Goal: Task Accomplishment & Management: Use online tool/utility

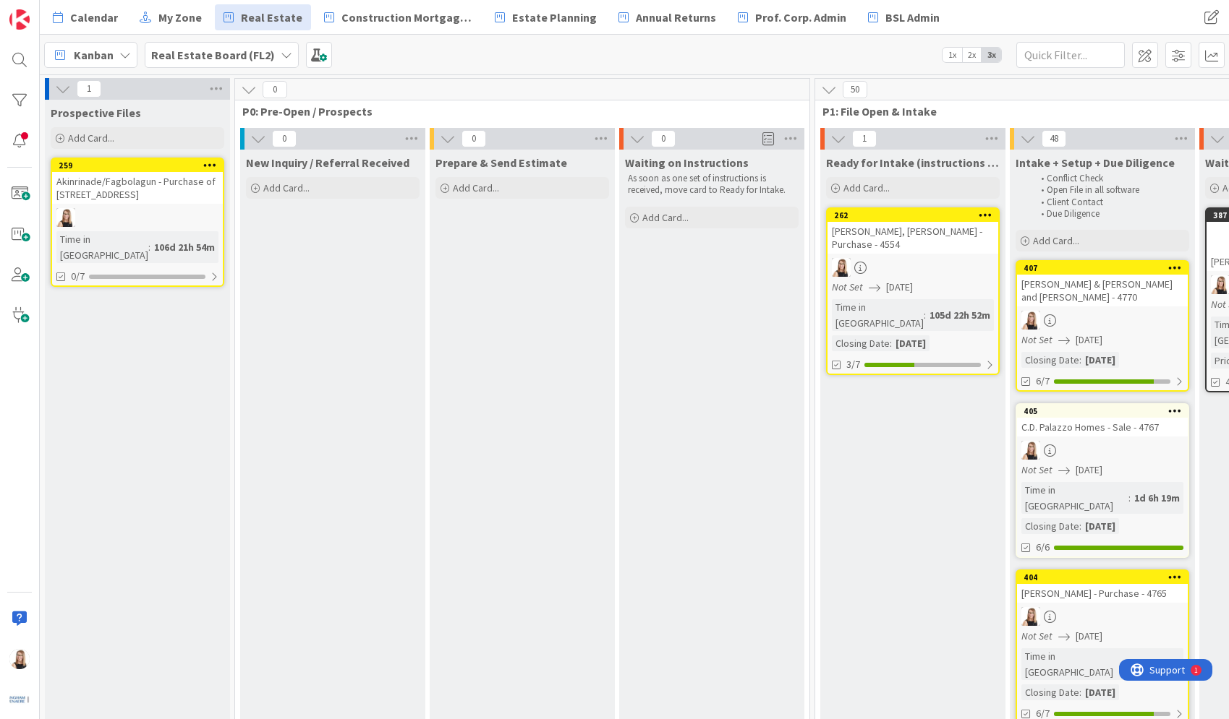
scroll to position [0, 3012]
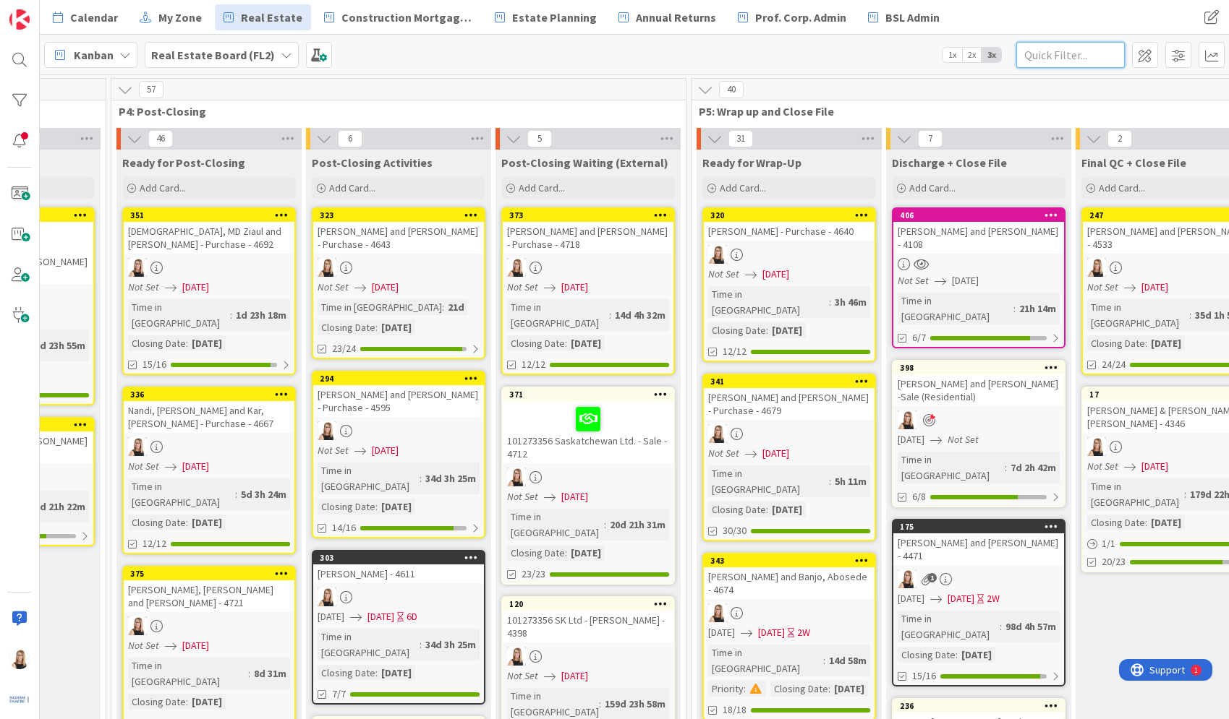
click at [1069, 55] on input "text" at bounding box center [1070, 55] width 108 height 26
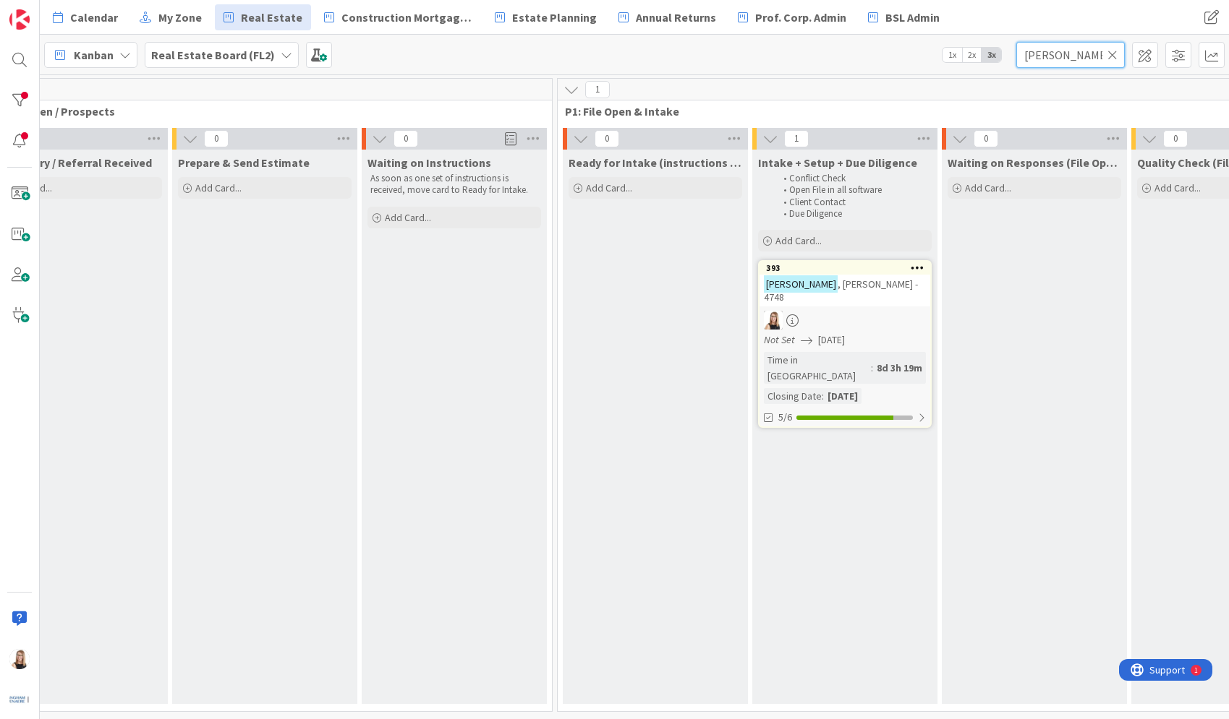
scroll to position [0, 199]
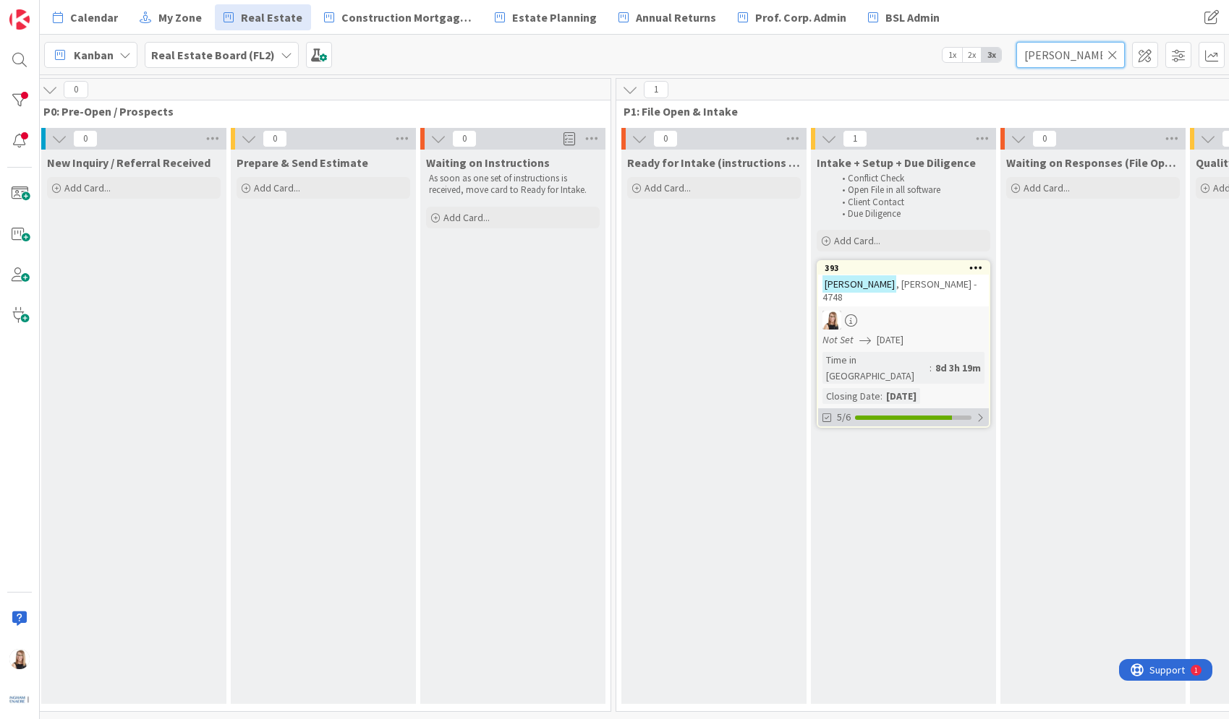
type input "[PERSON_NAME]"
click at [896, 409] on div "5/6" at bounding box center [903, 418] width 171 height 18
click at [829, 448] on icon at bounding box center [828, 454] width 12 height 12
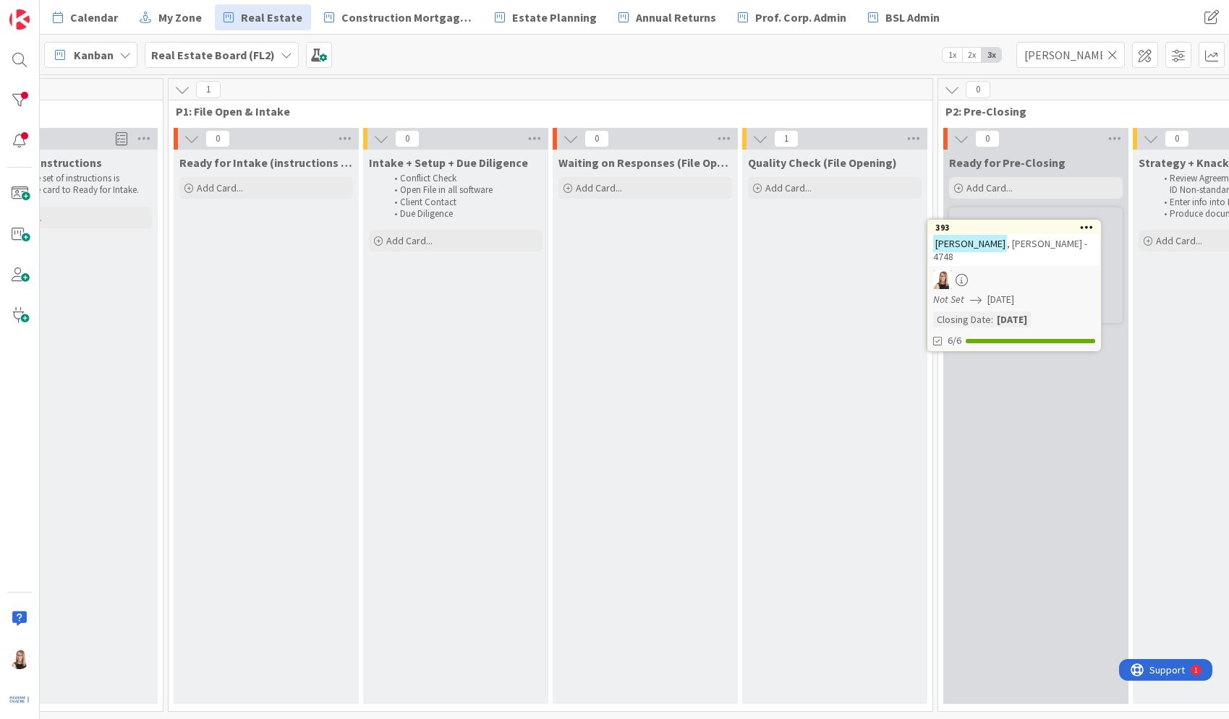
scroll to position [0, 649]
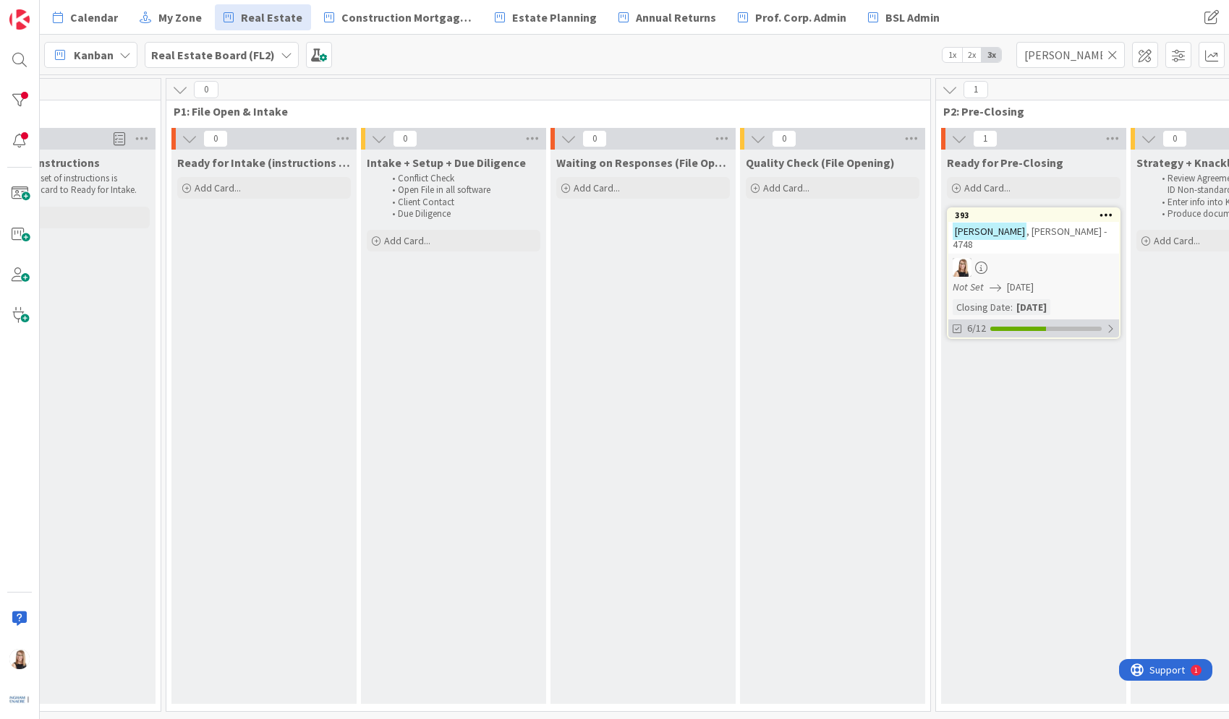
click at [1016, 327] on div at bounding box center [1018, 329] width 56 height 4
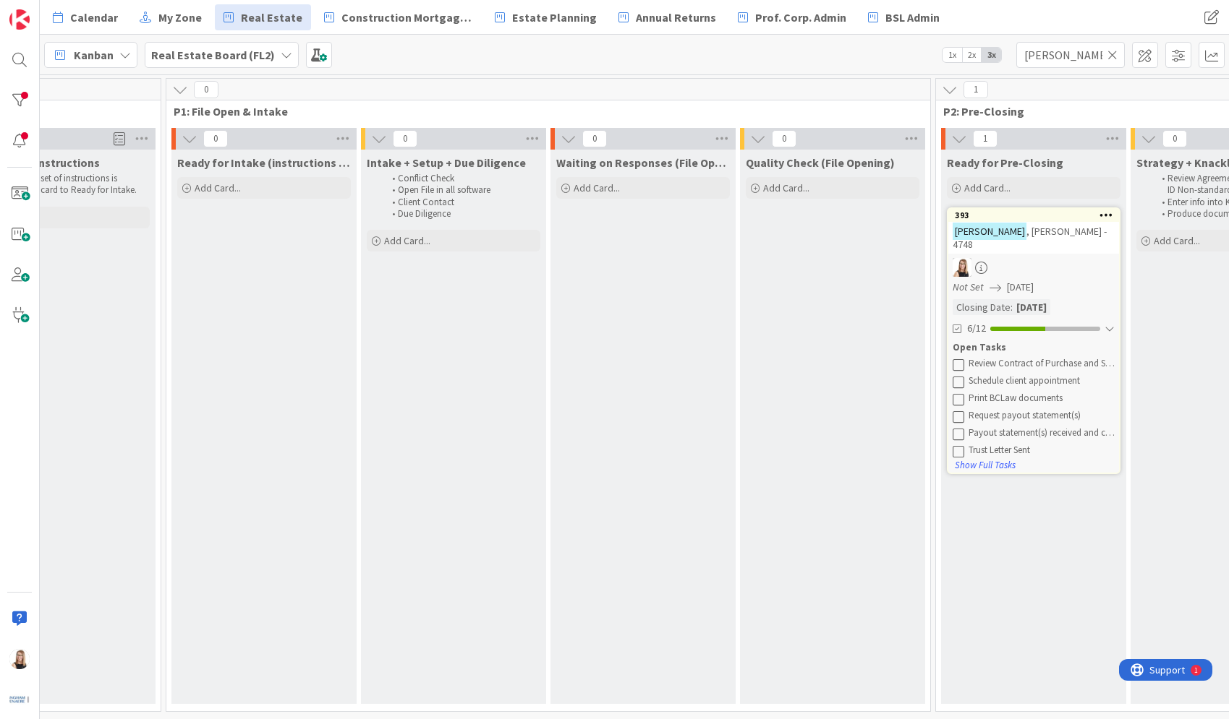
click at [960, 359] on icon at bounding box center [958, 365] width 12 height 12
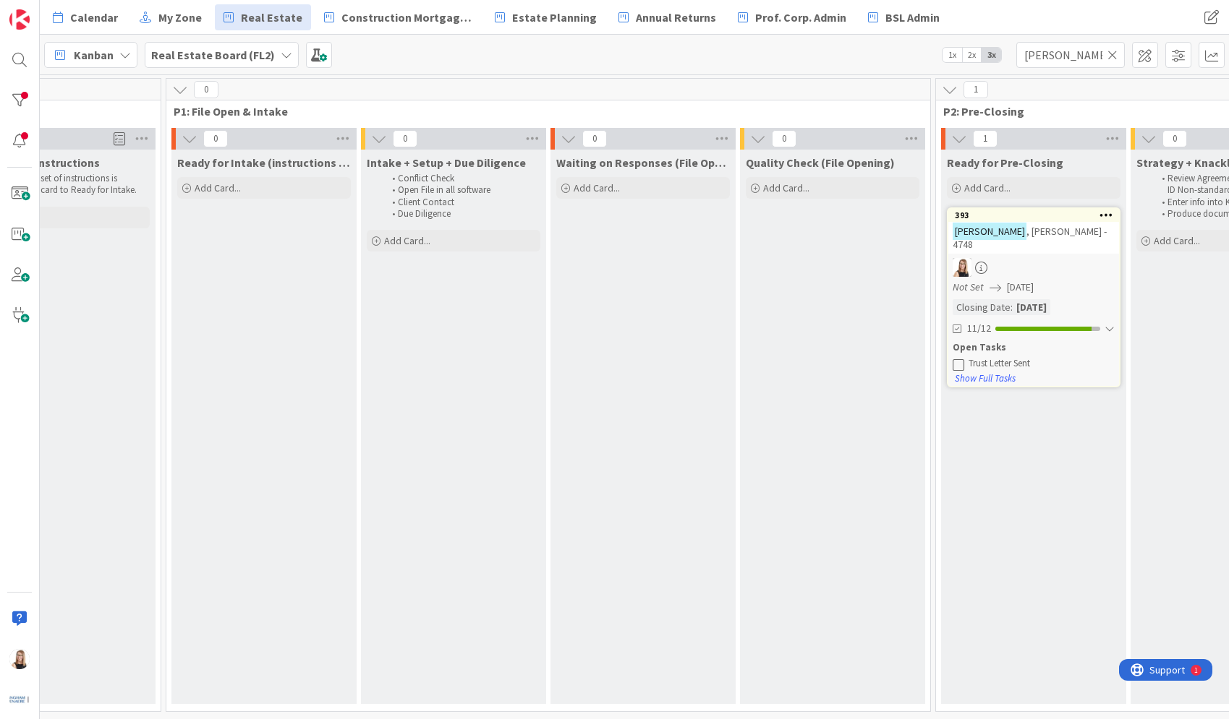
click at [960, 359] on icon at bounding box center [958, 365] width 12 height 12
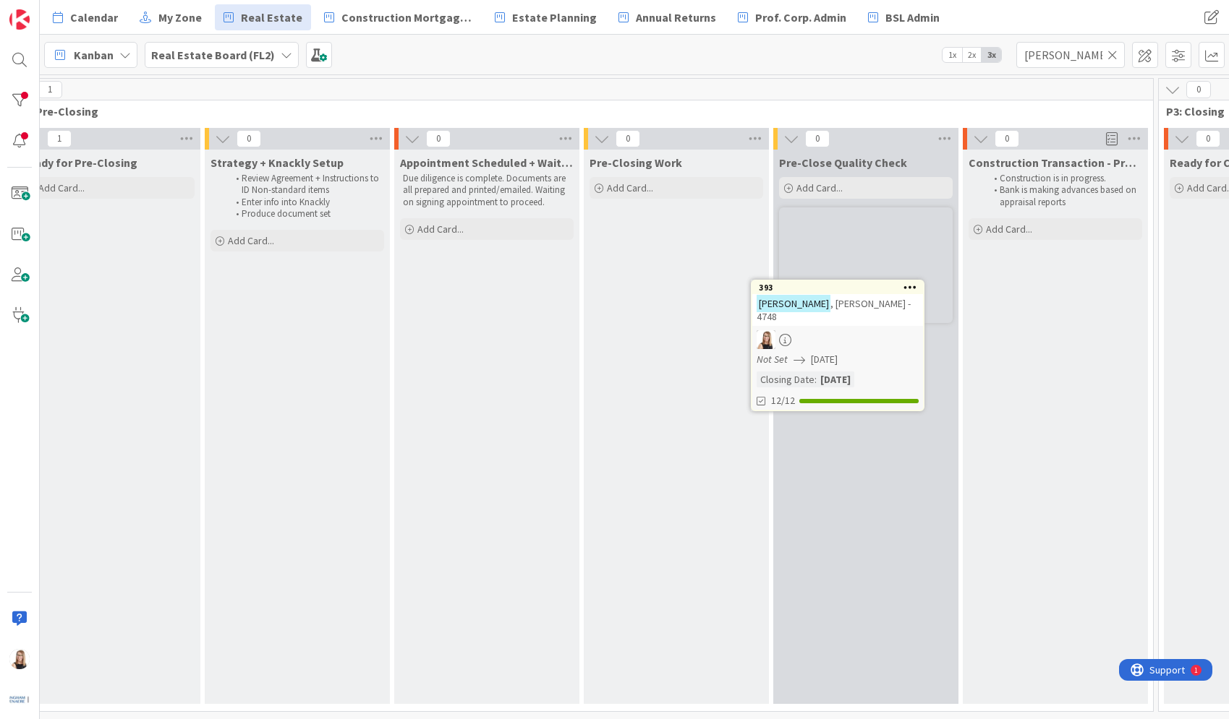
scroll to position [0, 1584]
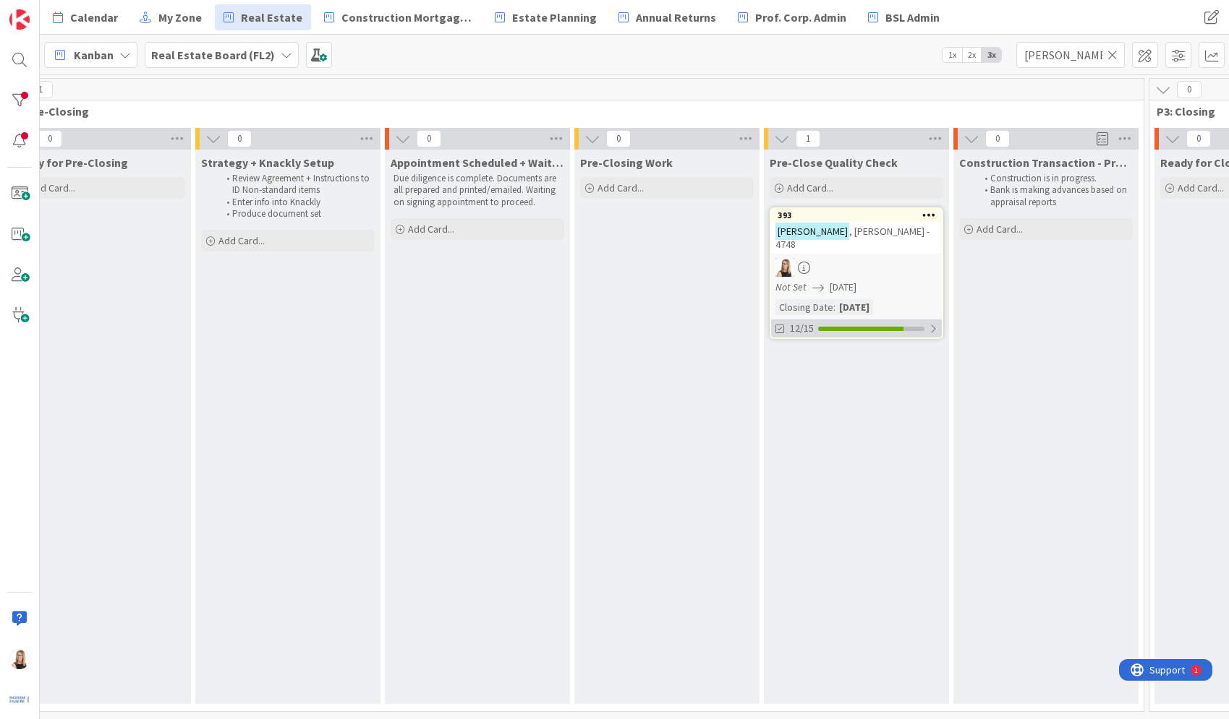
click at [831, 320] on div "12/15" at bounding box center [856, 329] width 171 height 18
click at [1111, 56] on icon at bounding box center [1112, 54] width 10 height 13
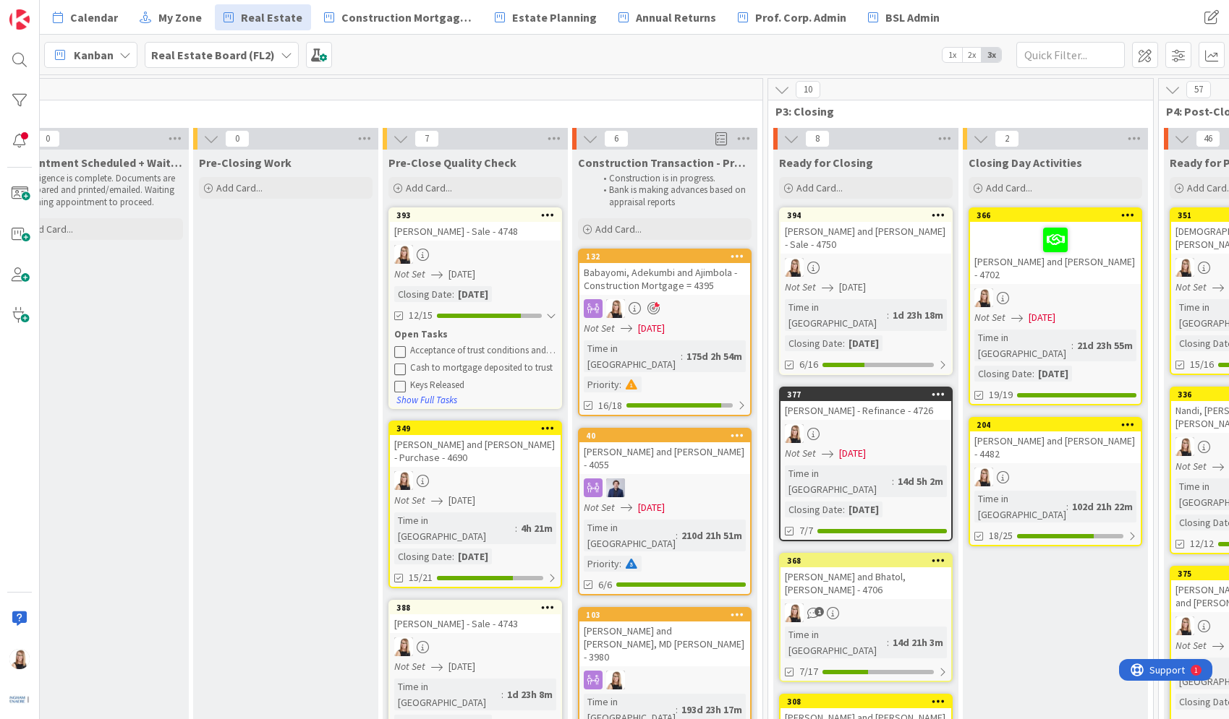
scroll to position [0, 1965]
click at [480, 569] on div "15/21" at bounding box center [474, 578] width 171 height 18
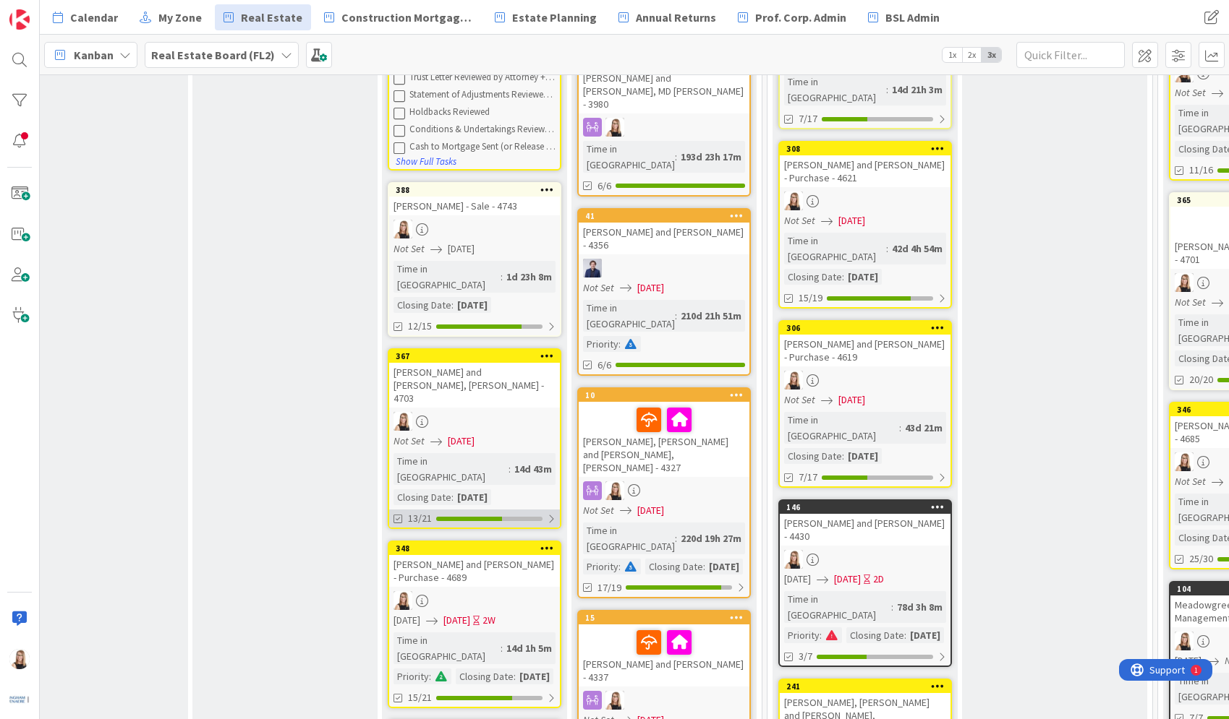
scroll to position [554, 1965]
click at [484, 516] on div at bounding box center [469, 518] width 66 height 4
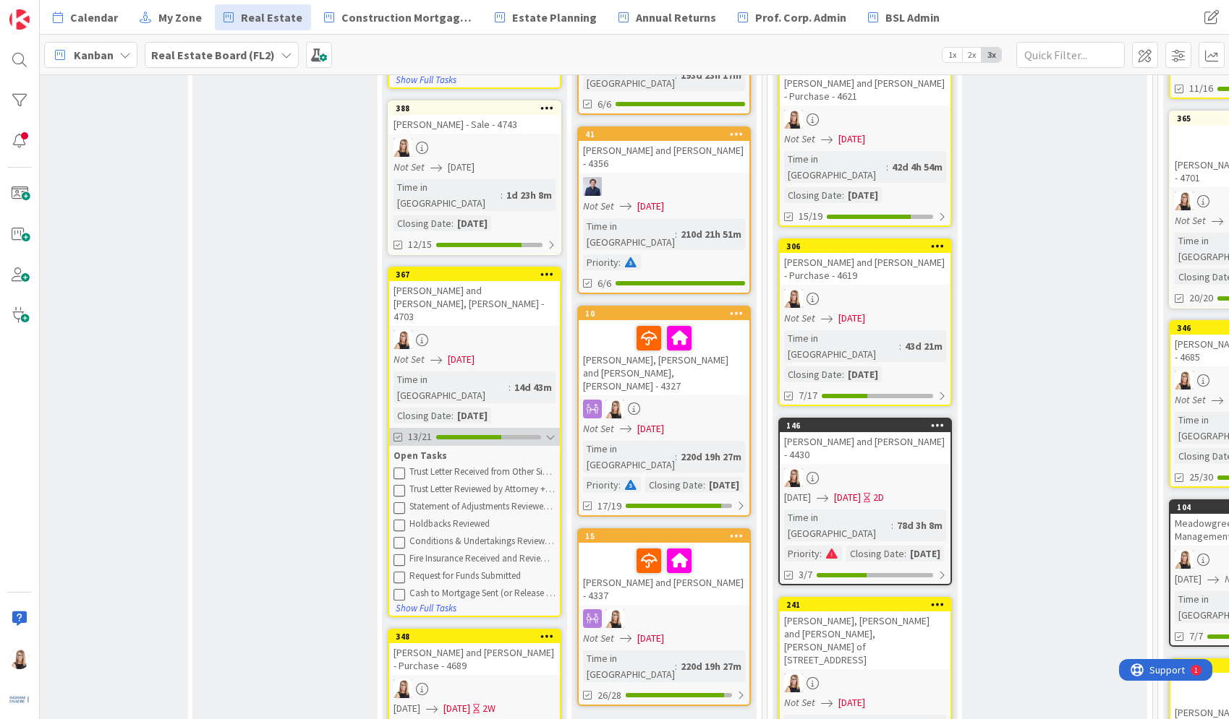
scroll to position [634, 1965]
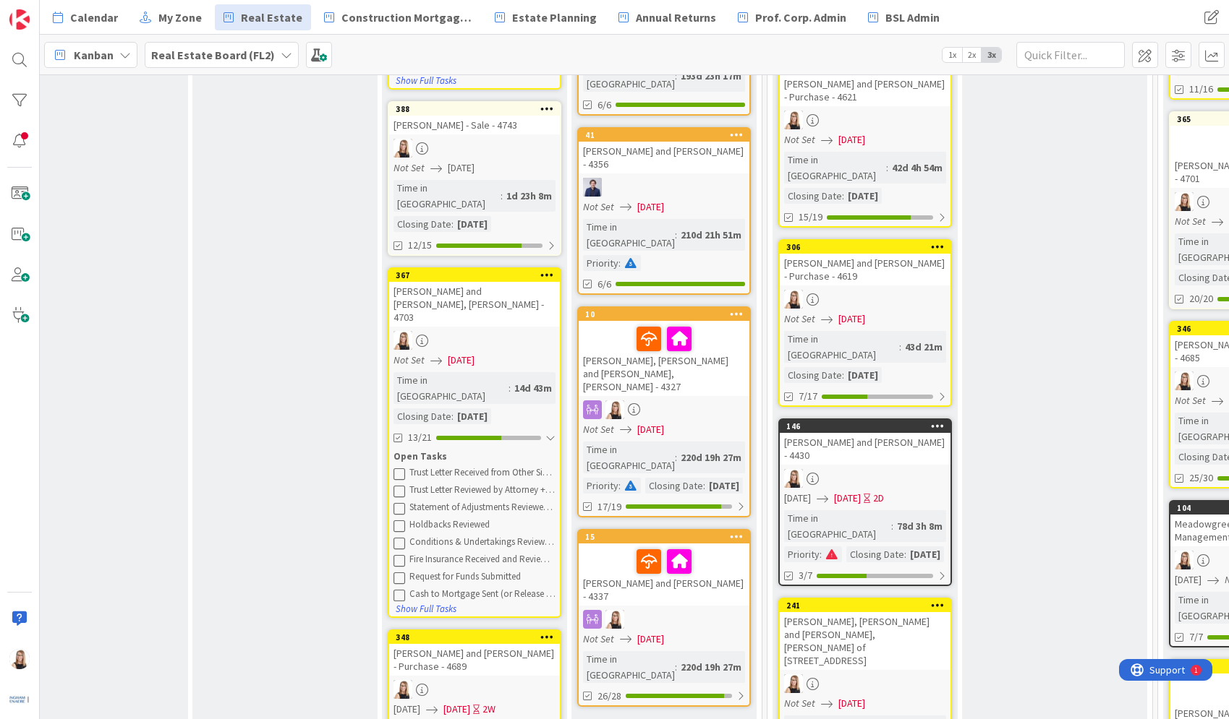
click at [401, 468] on icon at bounding box center [399, 474] width 12 height 12
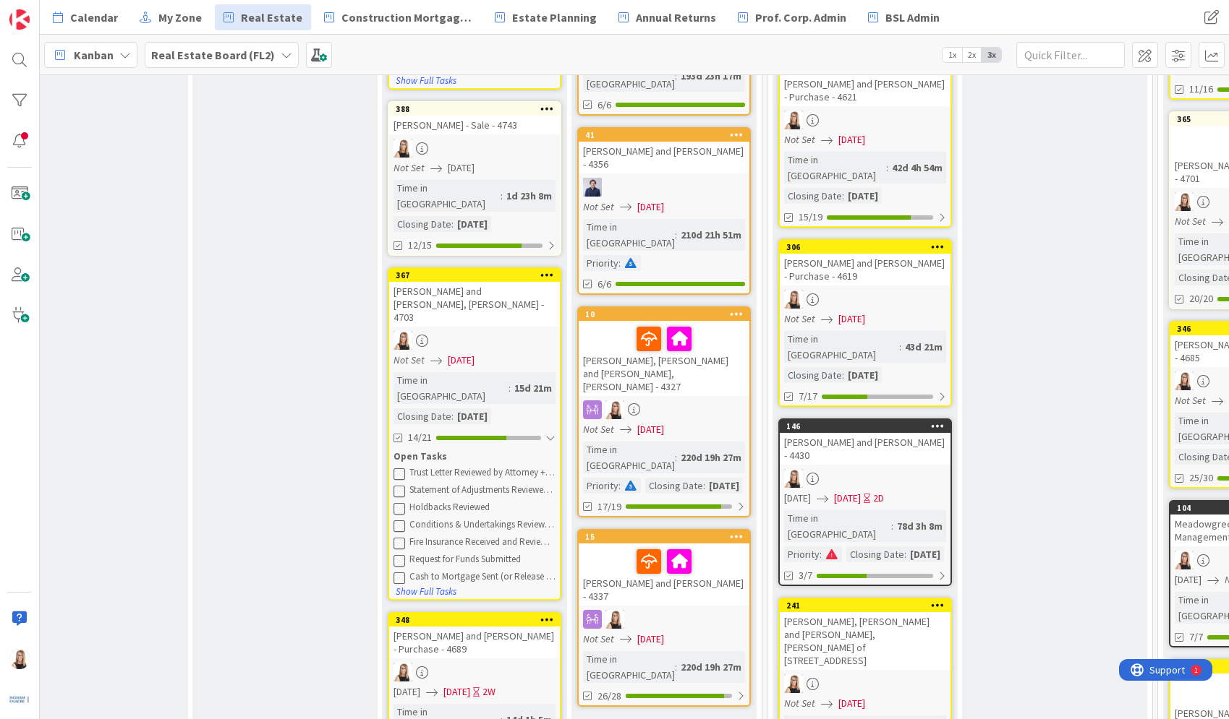
click at [400, 468] on icon at bounding box center [399, 474] width 12 height 12
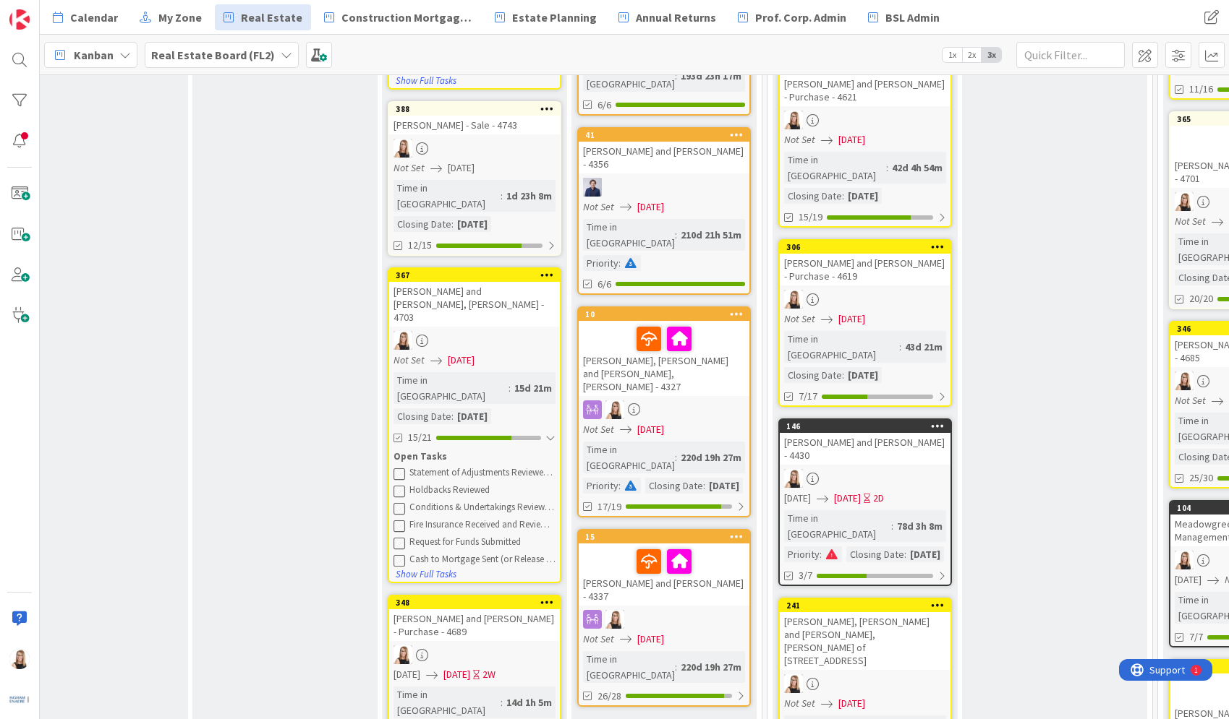
click at [400, 468] on icon at bounding box center [399, 474] width 12 height 12
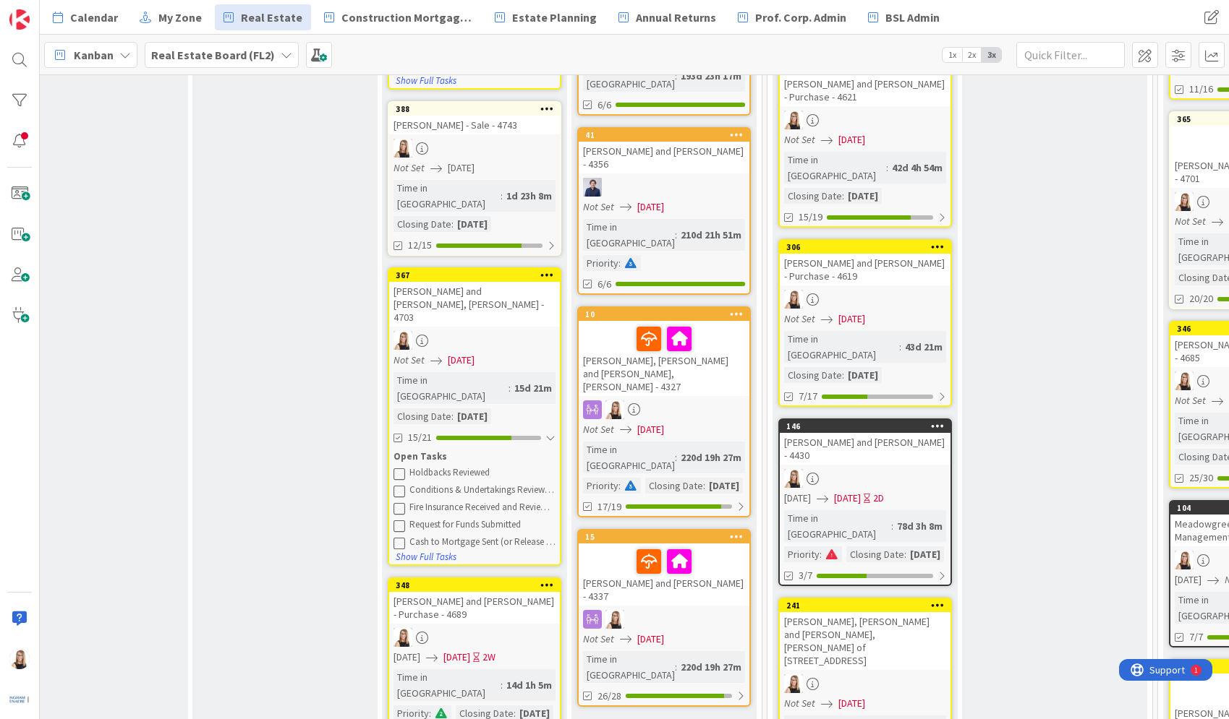
click at [400, 468] on icon at bounding box center [399, 474] width 12 height 12
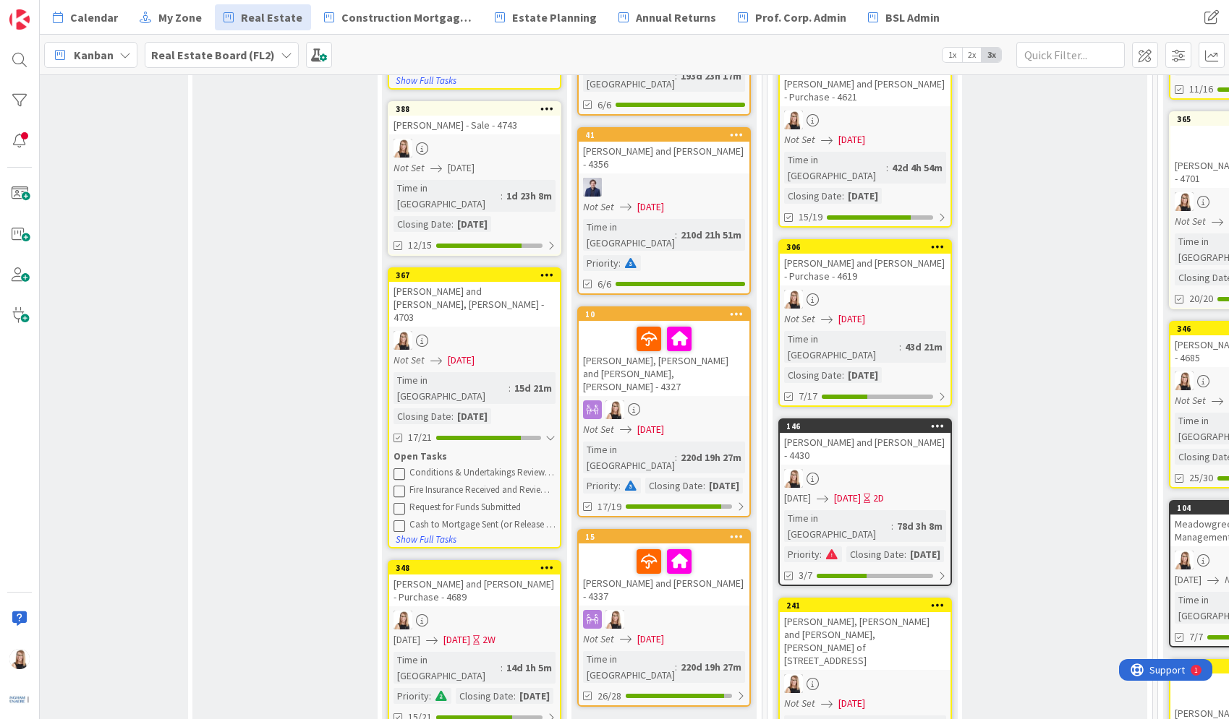
click at [400, 468] on icon at bounding box center [399, 474] width 12 height 12
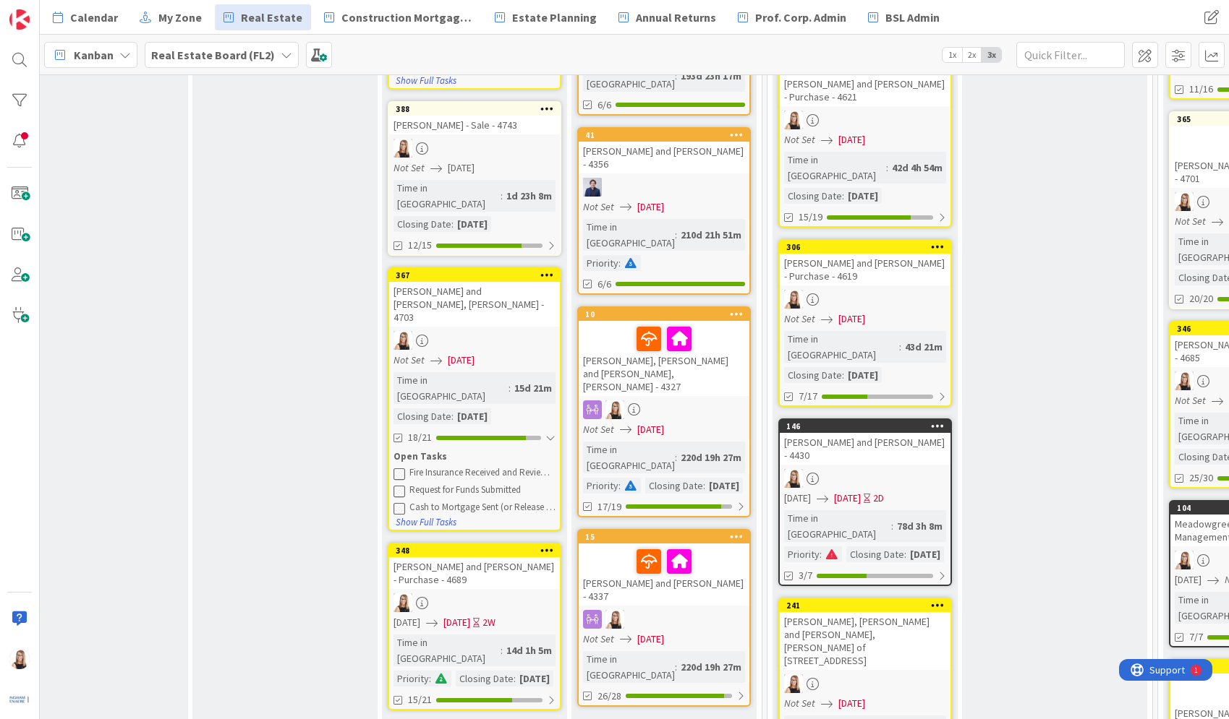
click at [400, 468] on icon at bounding box center [399, 474] width 12 height 12
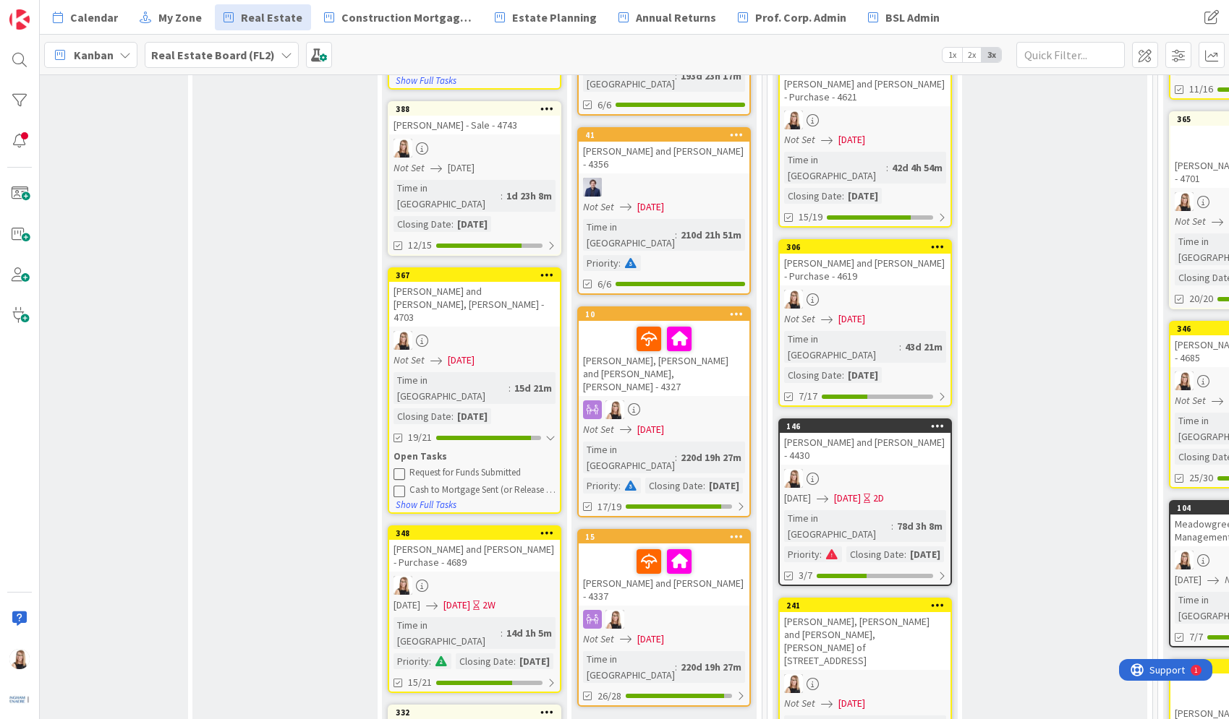
click at [400, 468] on icon at bounding box center [399, 474] width 12 height 12
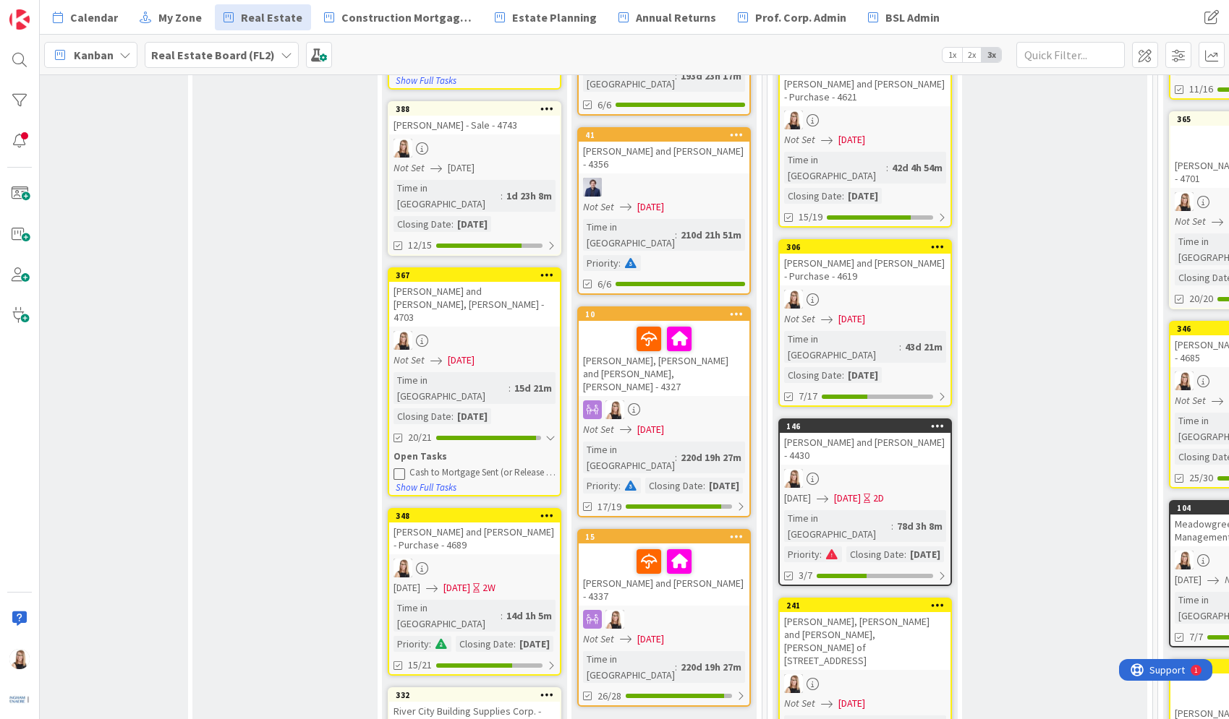
click at [400, 468] on icon at bounding box center [399, 474] width 12 height 12
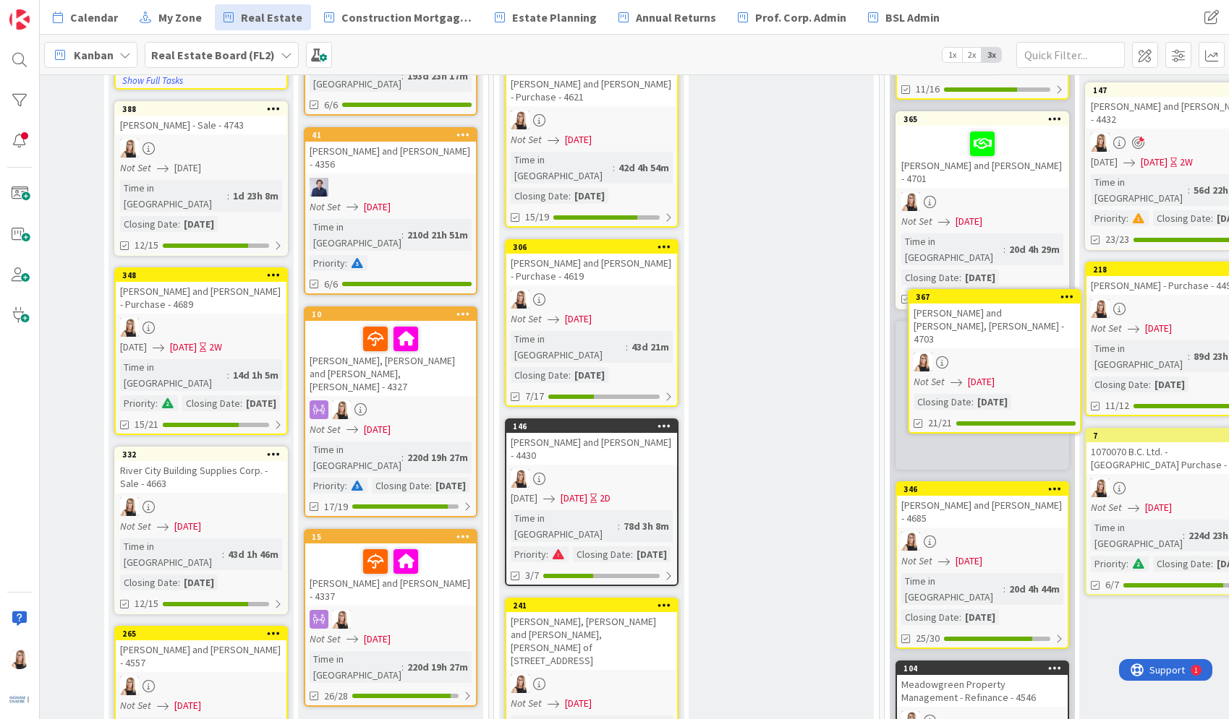
scroll to position [634, 2241]
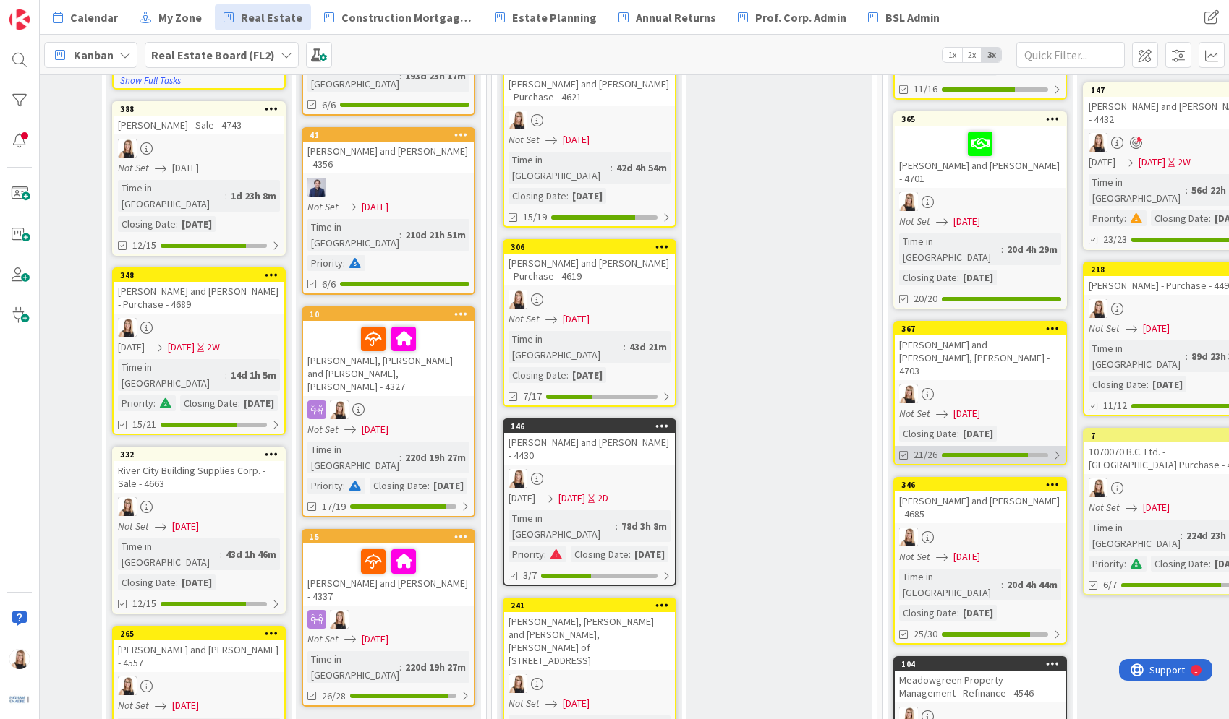
click at [982, 453] on div at bounding box center [984, 455] width 86 height 4
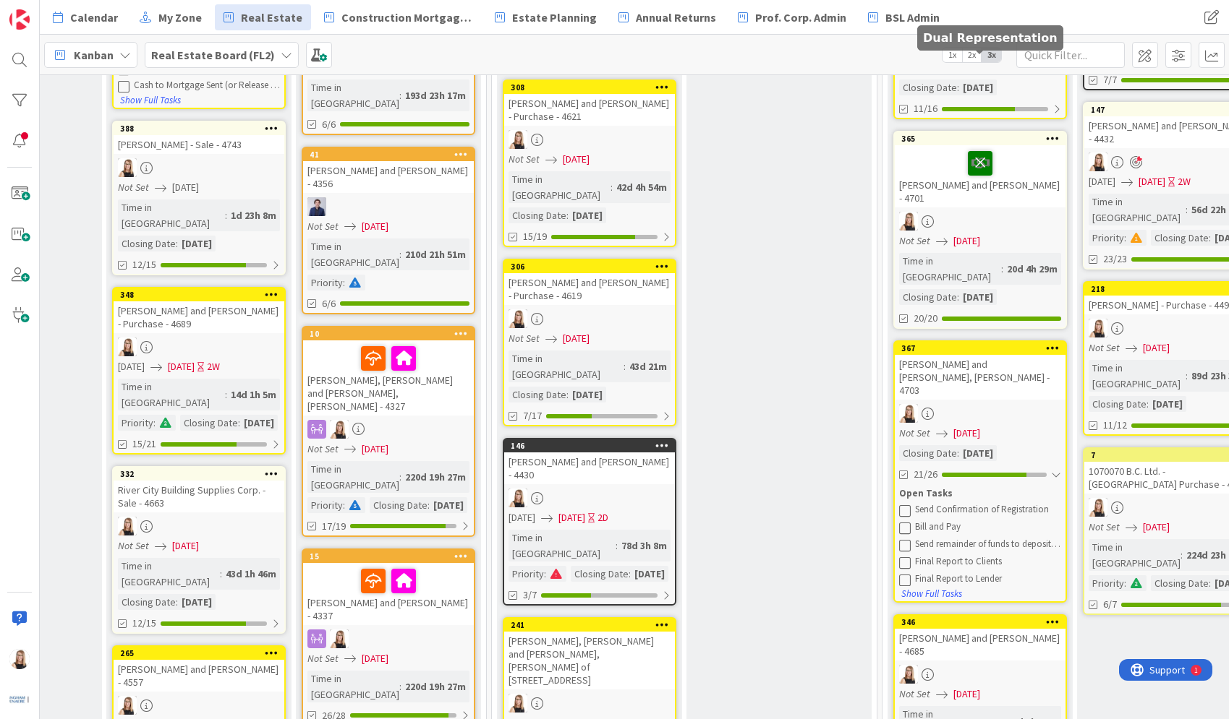
scroll to position [667, 2241]
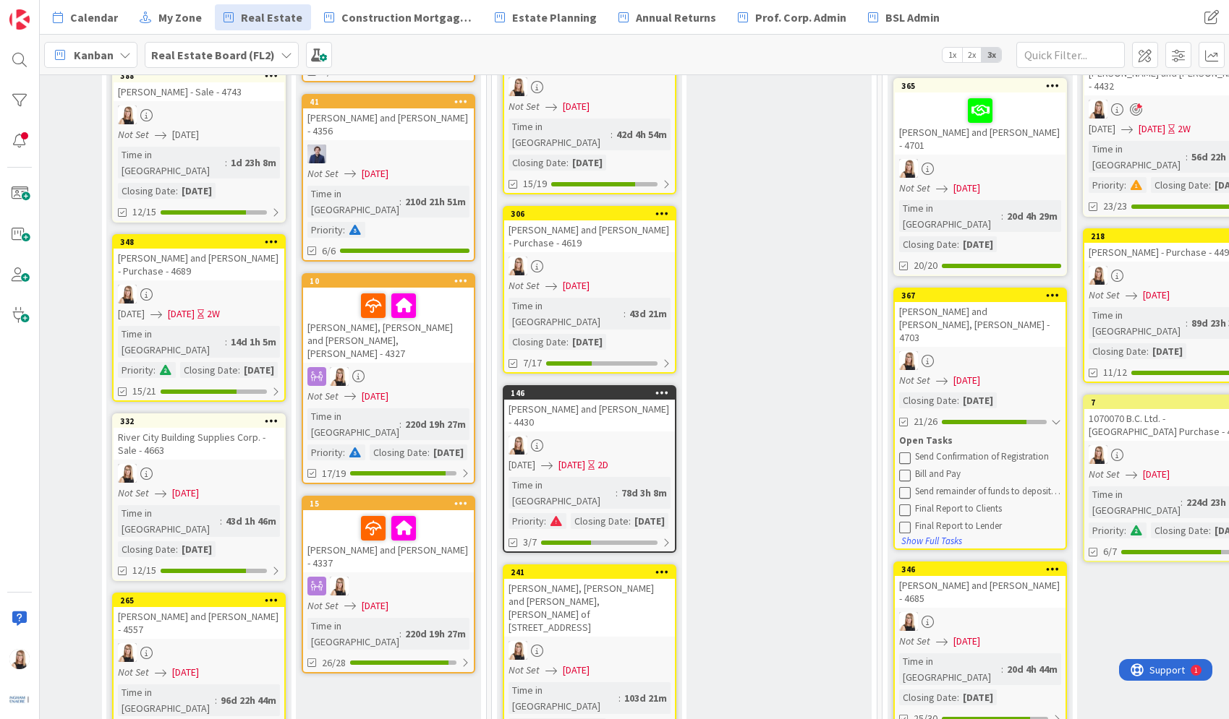
click at [909, 452] on icon at bounding box center [905, 458] width 12 height 12
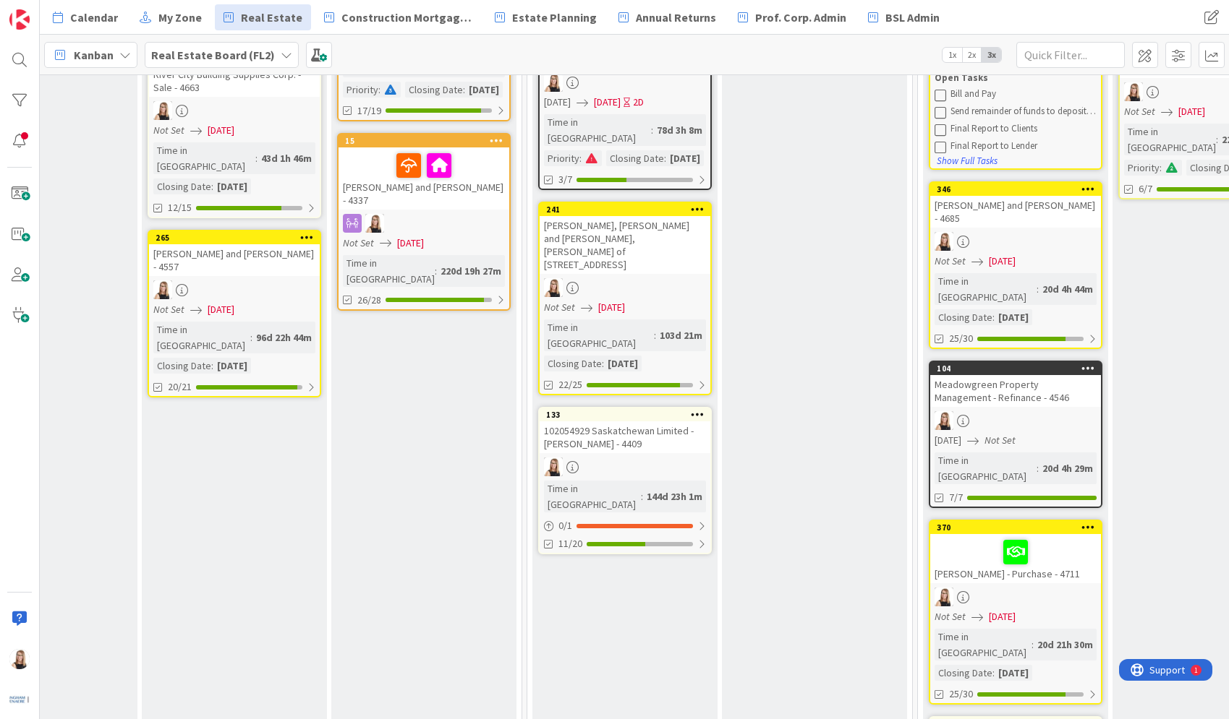
scroll to position [885, 2205]
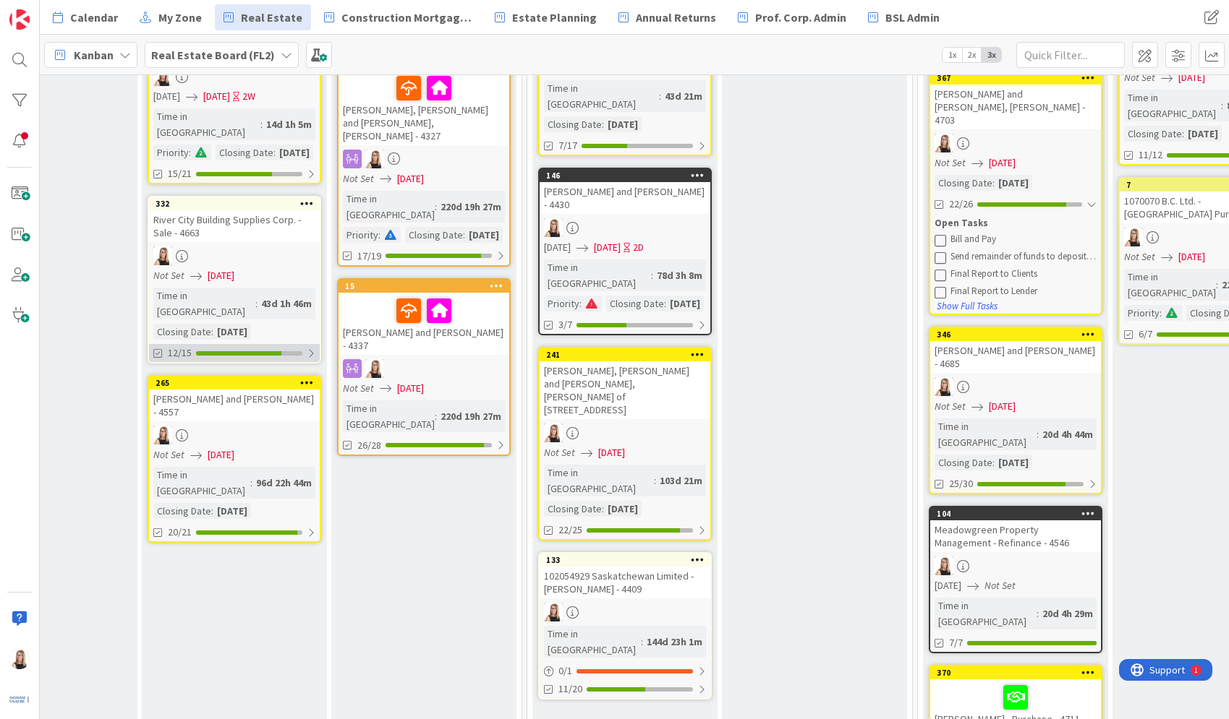
click at [260, 351] on div at bounding box center [238, 353] width 85 height 4
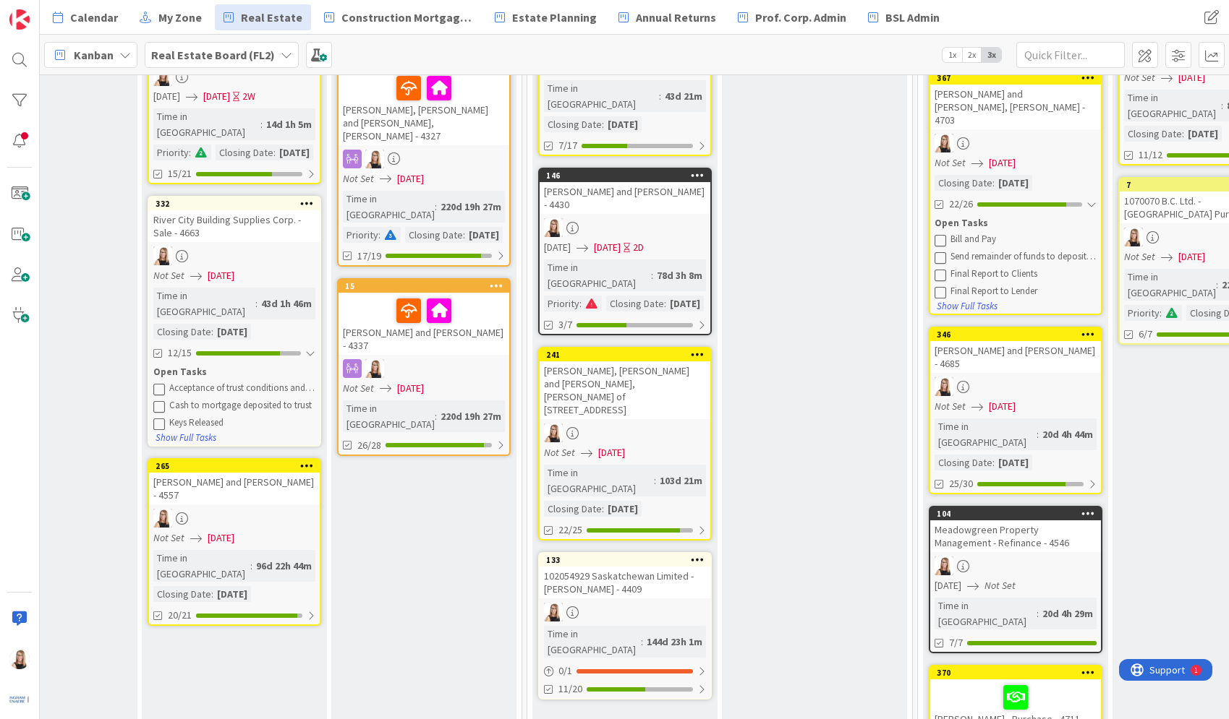
click at [159, 383] on icon at bounding box center [159, 389] width 12 height 12
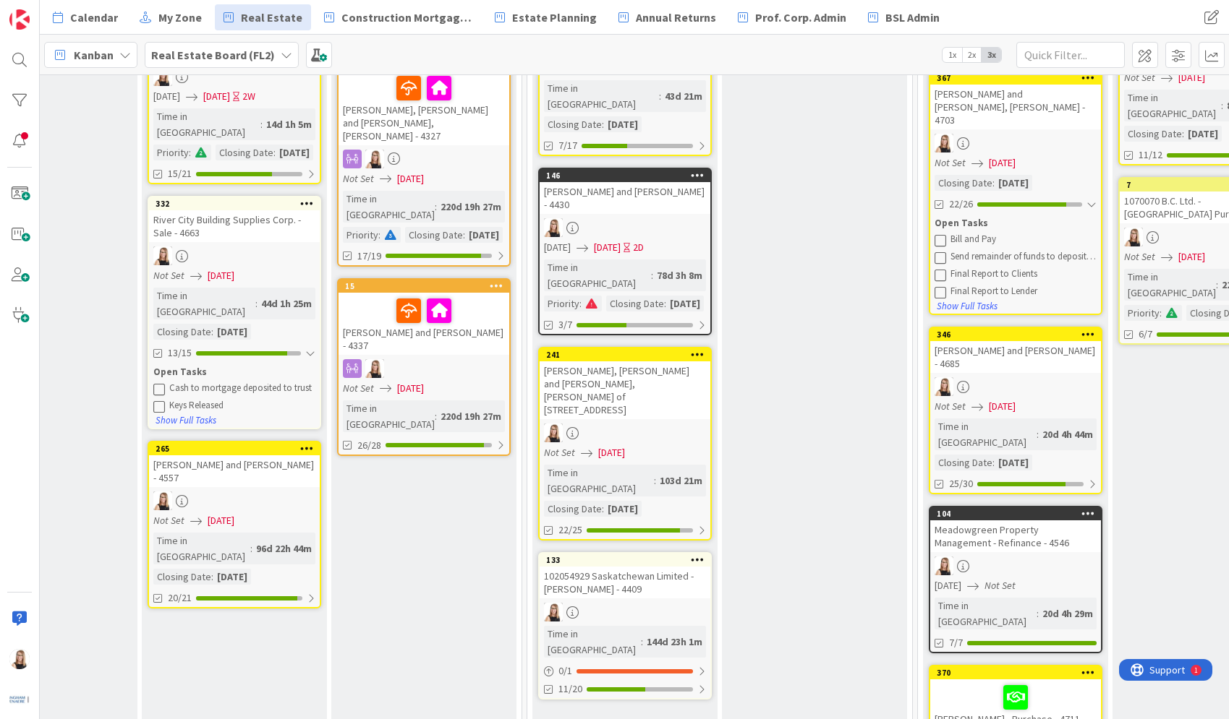
click at [158, 383] on icon at bounding box center [159, 389] width 12 height 12
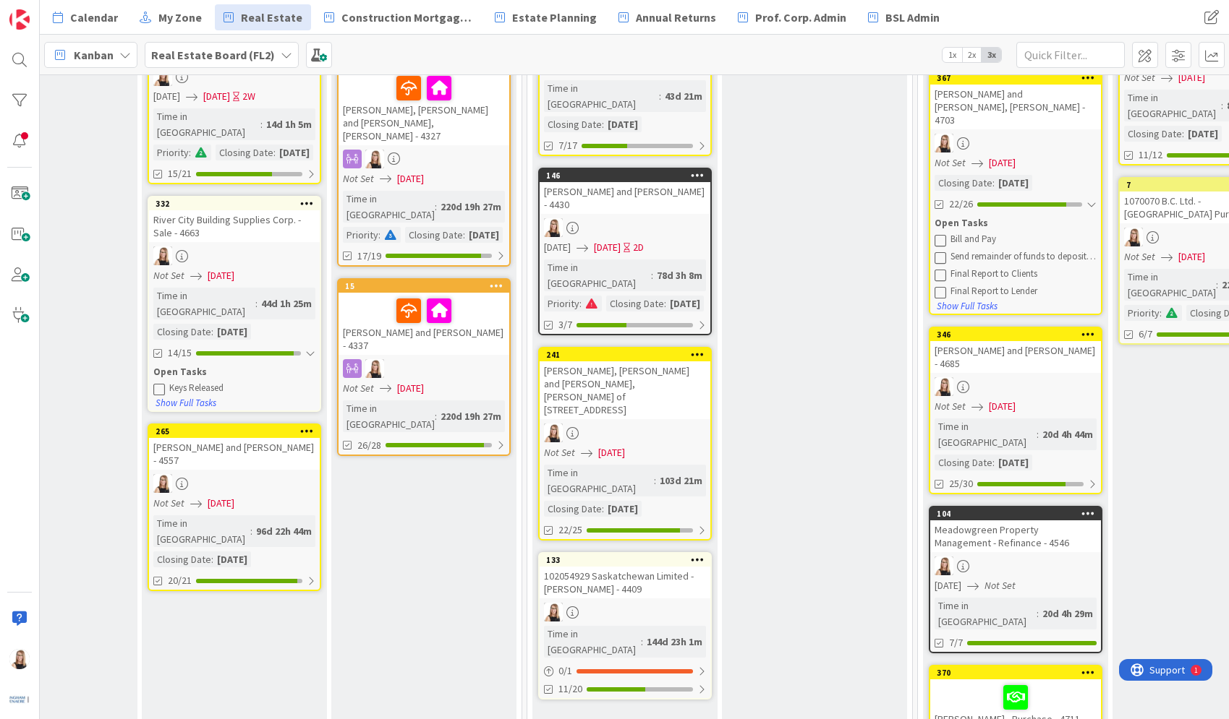
click at [158, 383] on icon at bounding box center [159, 389] width 12 height 12
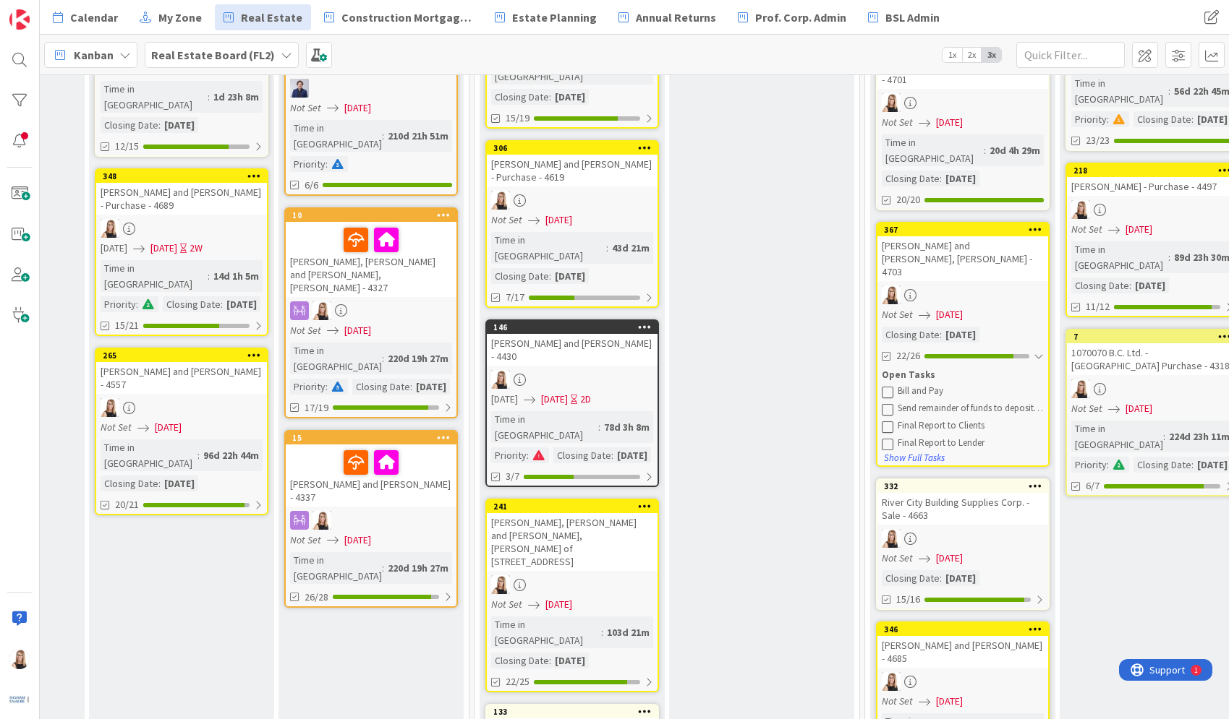
scroll to position [858, 2258]
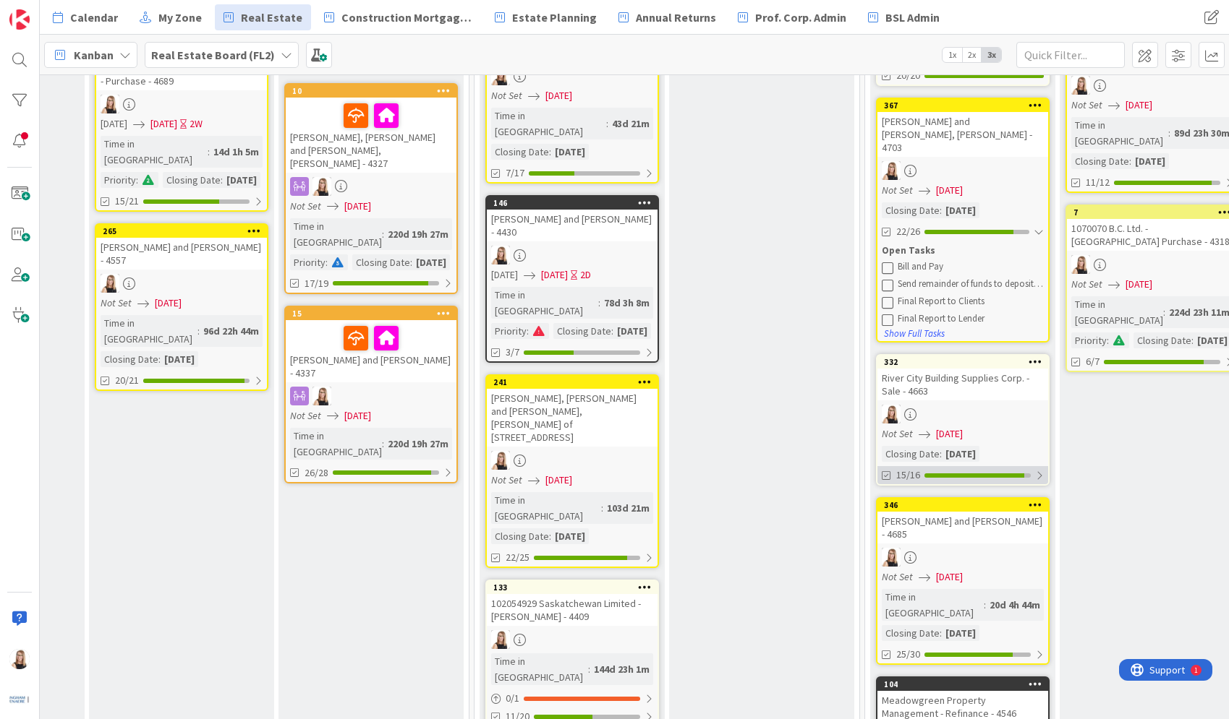
click at [949, 474] on div at bounding box center [974, 476] width 100 height 4
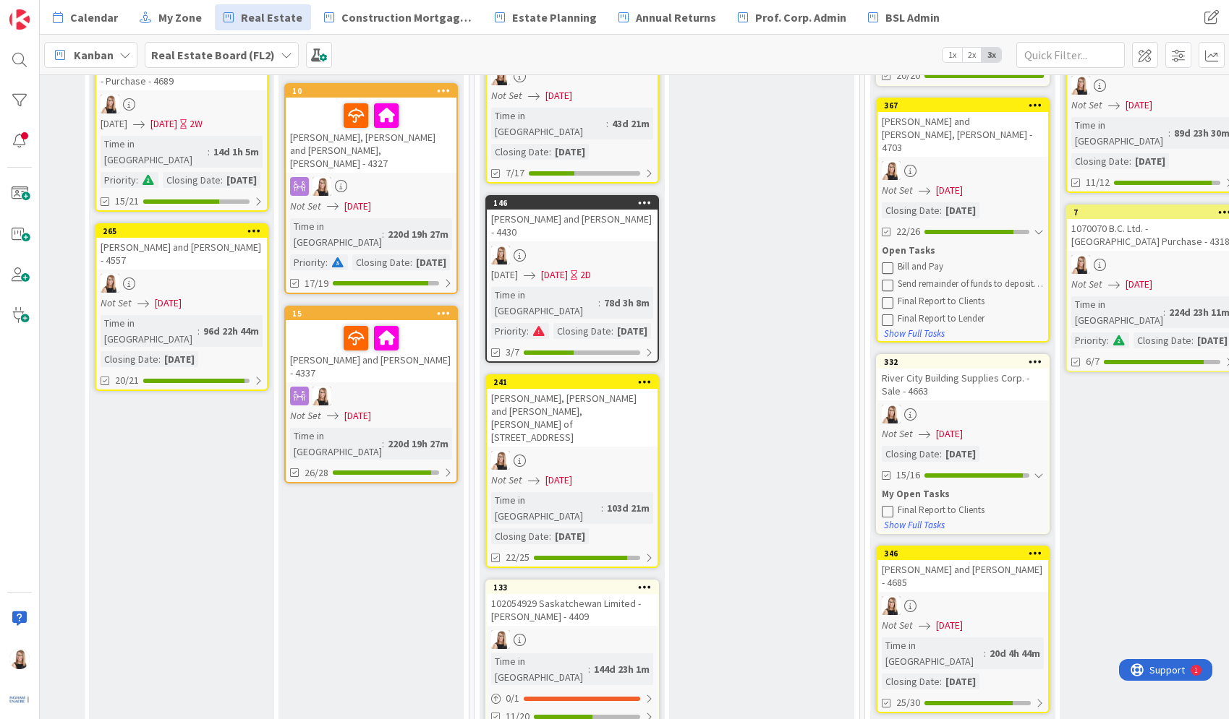
click at [889, 505] on icon at bounding box center [887, 511] width 12 height 12
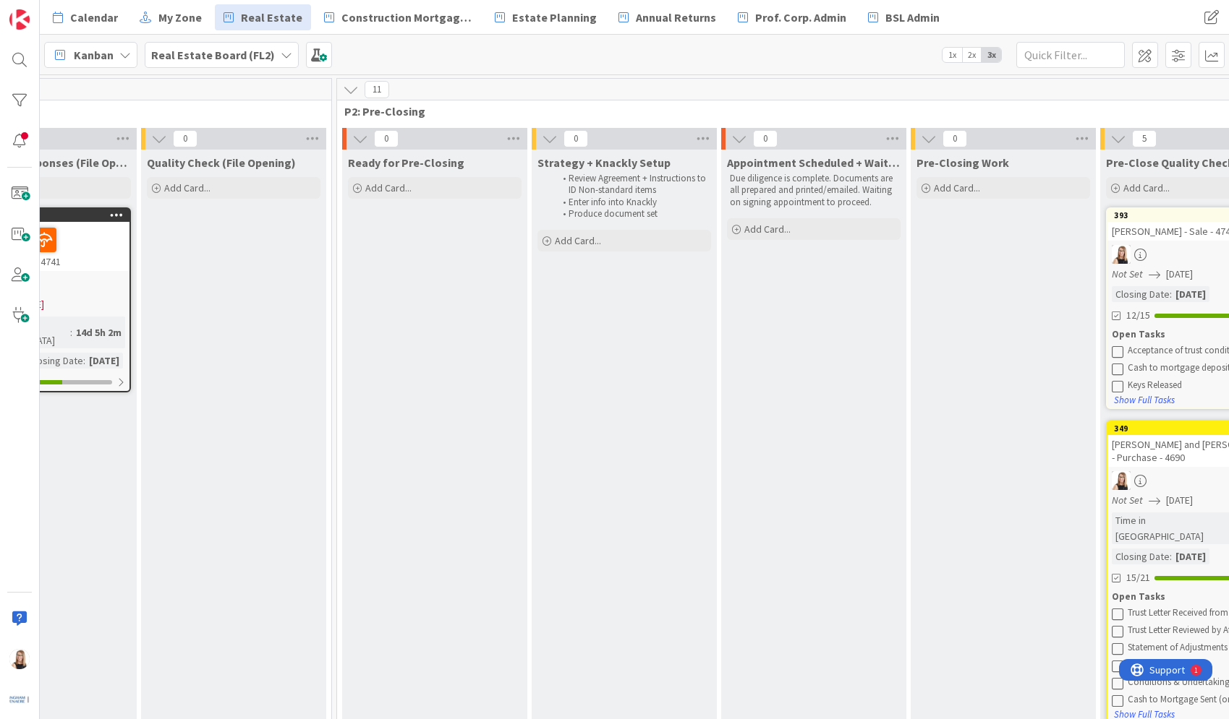
scroll to position [0, 1008]
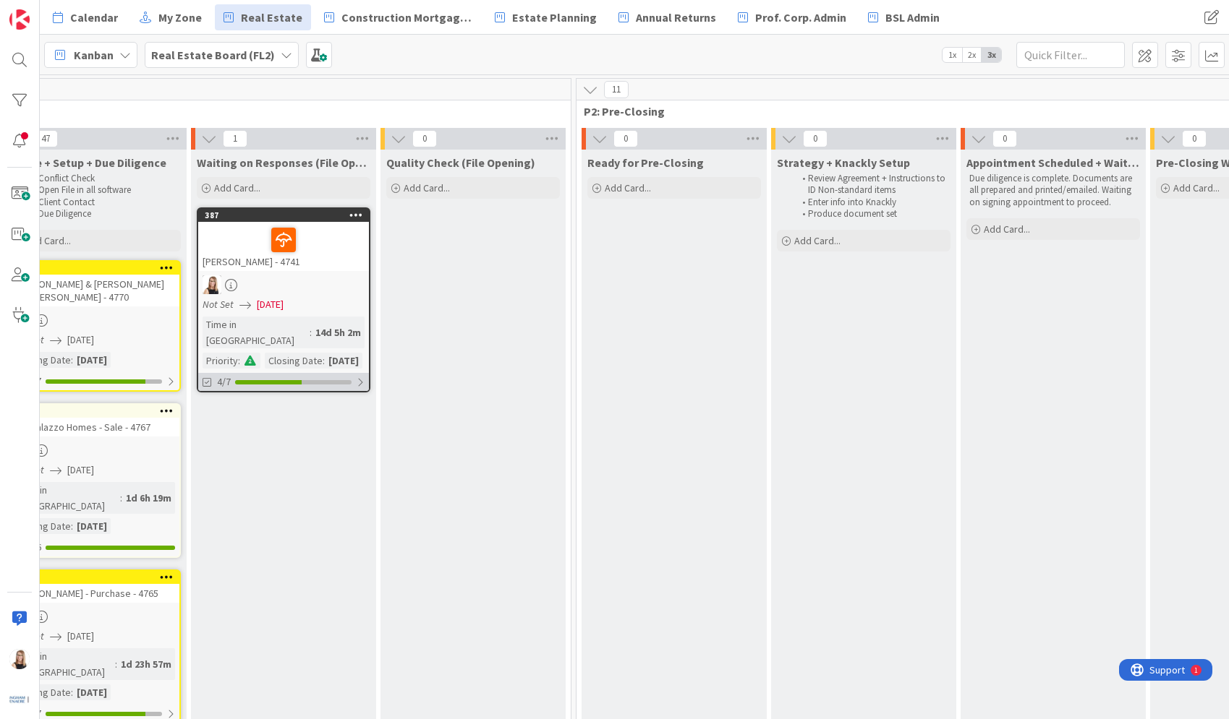
click at [326, 389] on div "4/7" at bounding box center [283, 382] width 171 height 18
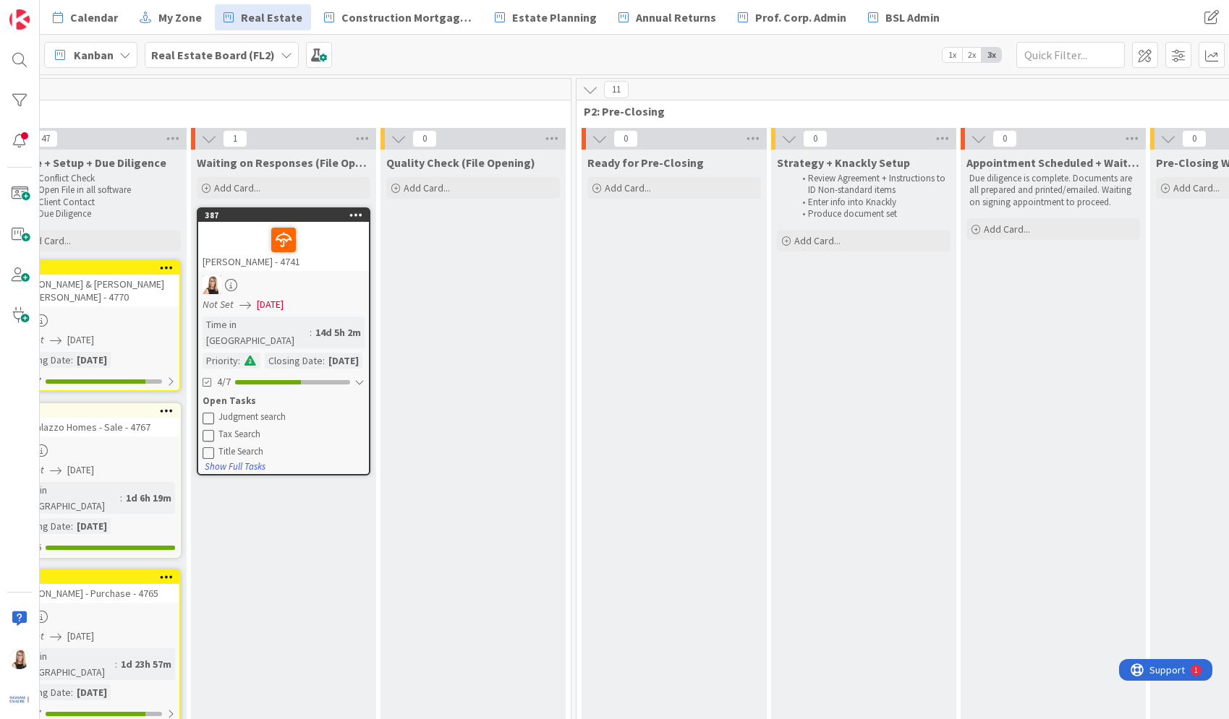
click at [210, 424] on icon at bounding box center [208, 418] width 12 height 12
click at [208, 424] on icon at bounding box center [208, 418] width 12 height 12
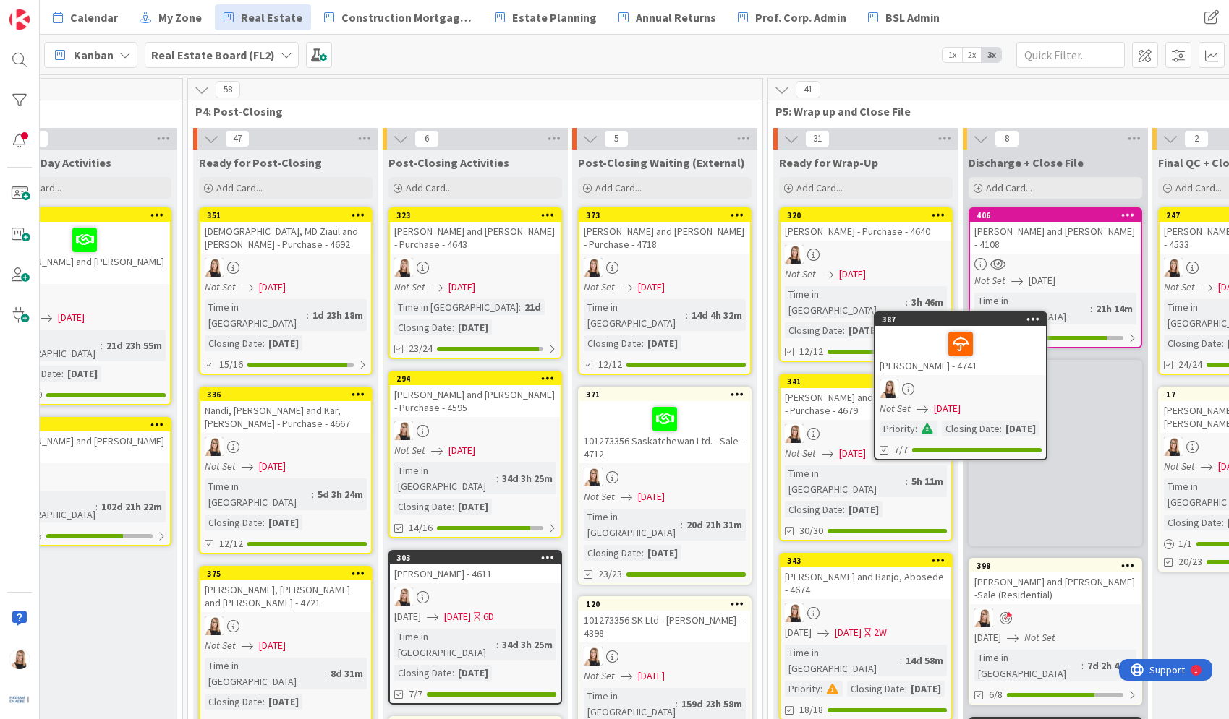
scroll to position [0, 2950]
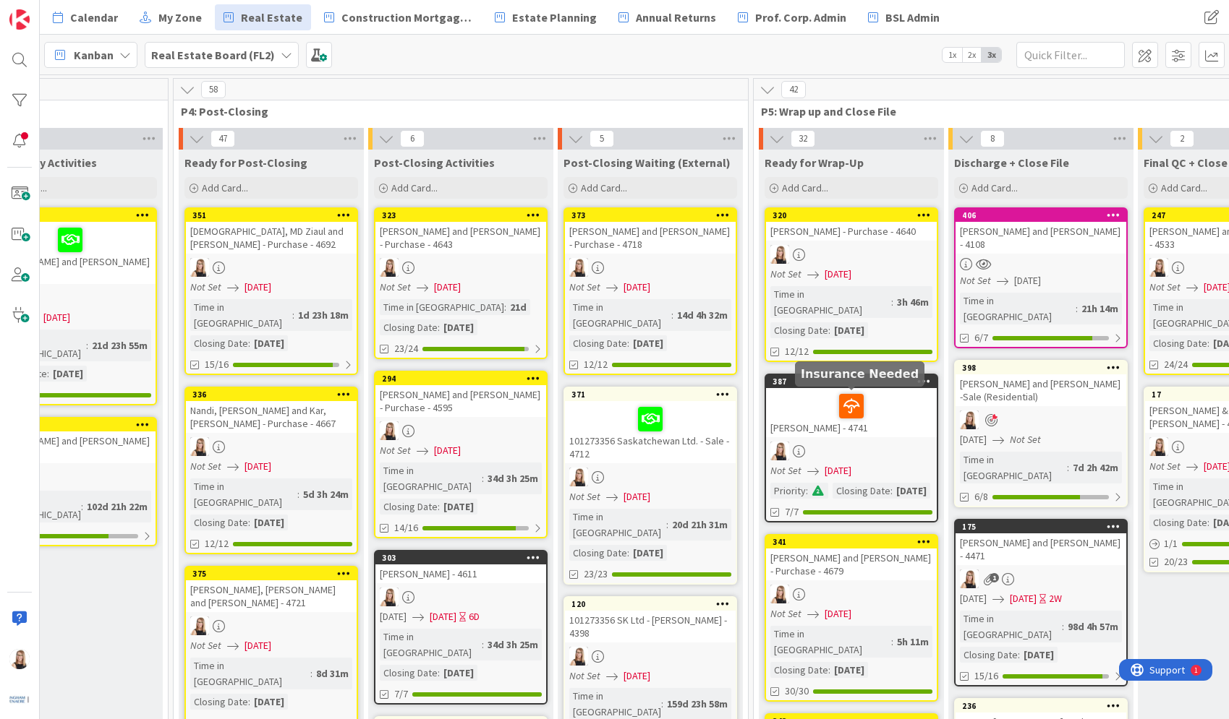
click at [0, 0] on icon at bounding box center [0, 0] width 0 height 0
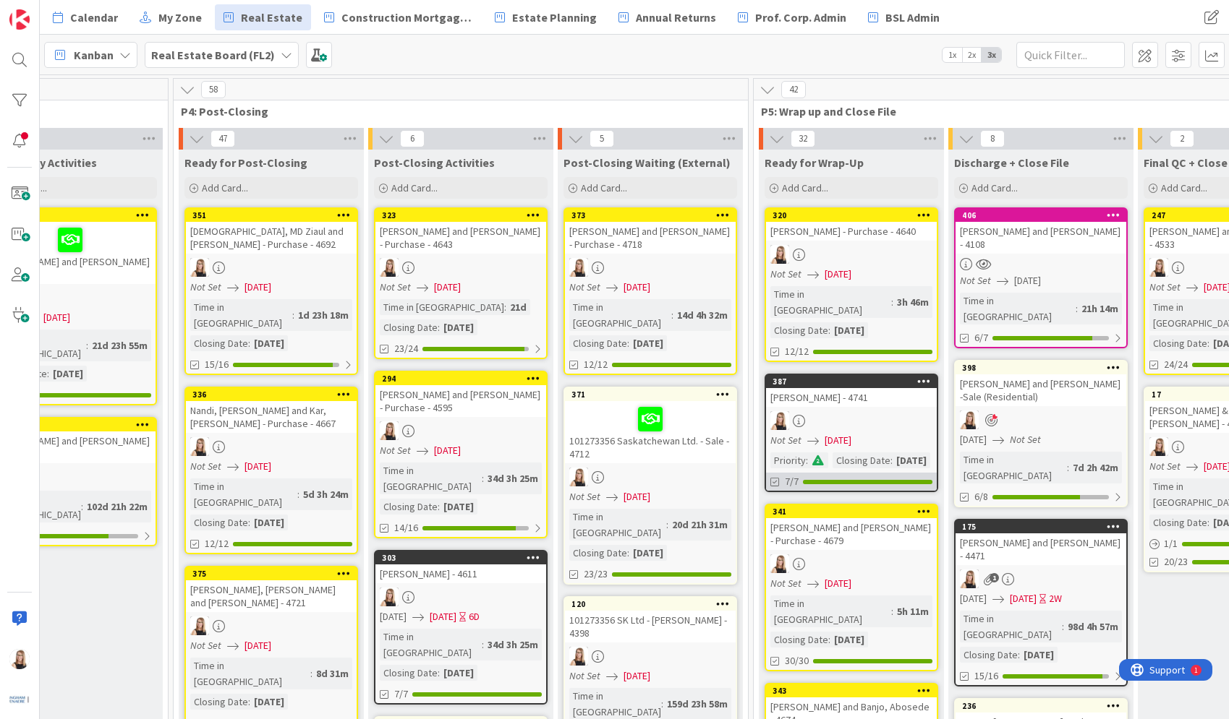
click at [836, 491] on div "7/7" at bounding box center [851, 482] width 171 height 18
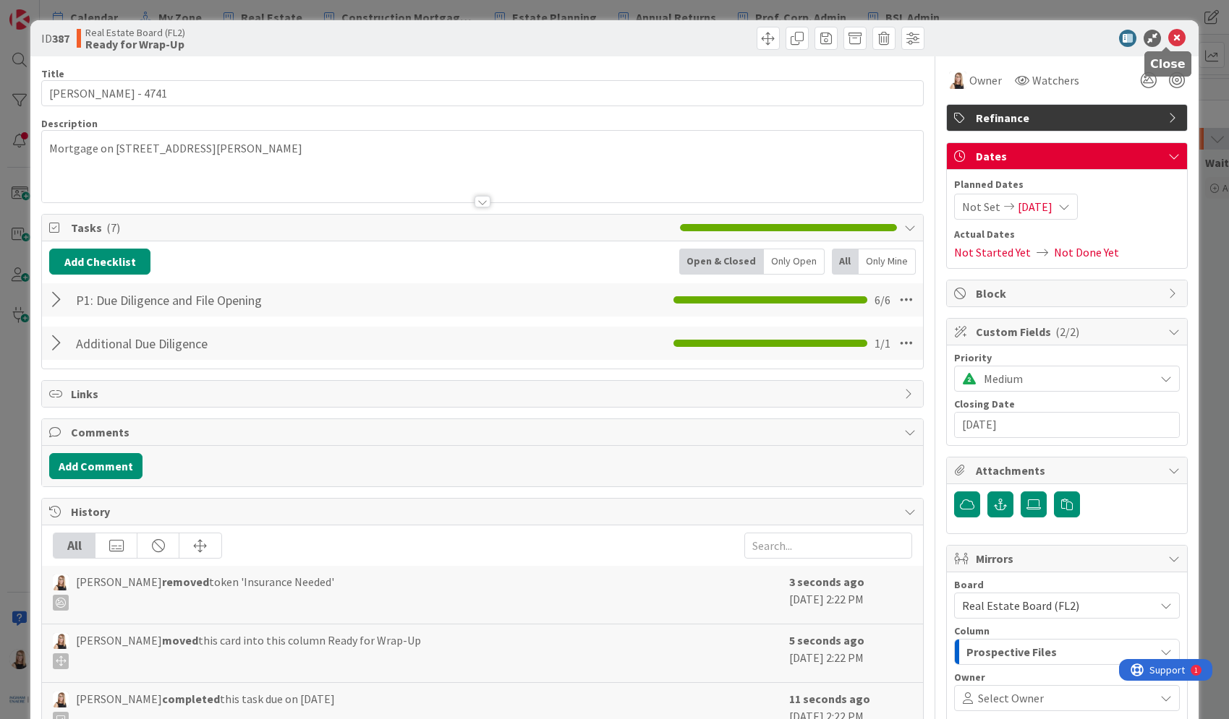
click at [1168, 43] on icon at bounding box center [1176, 38] width 17 height 17
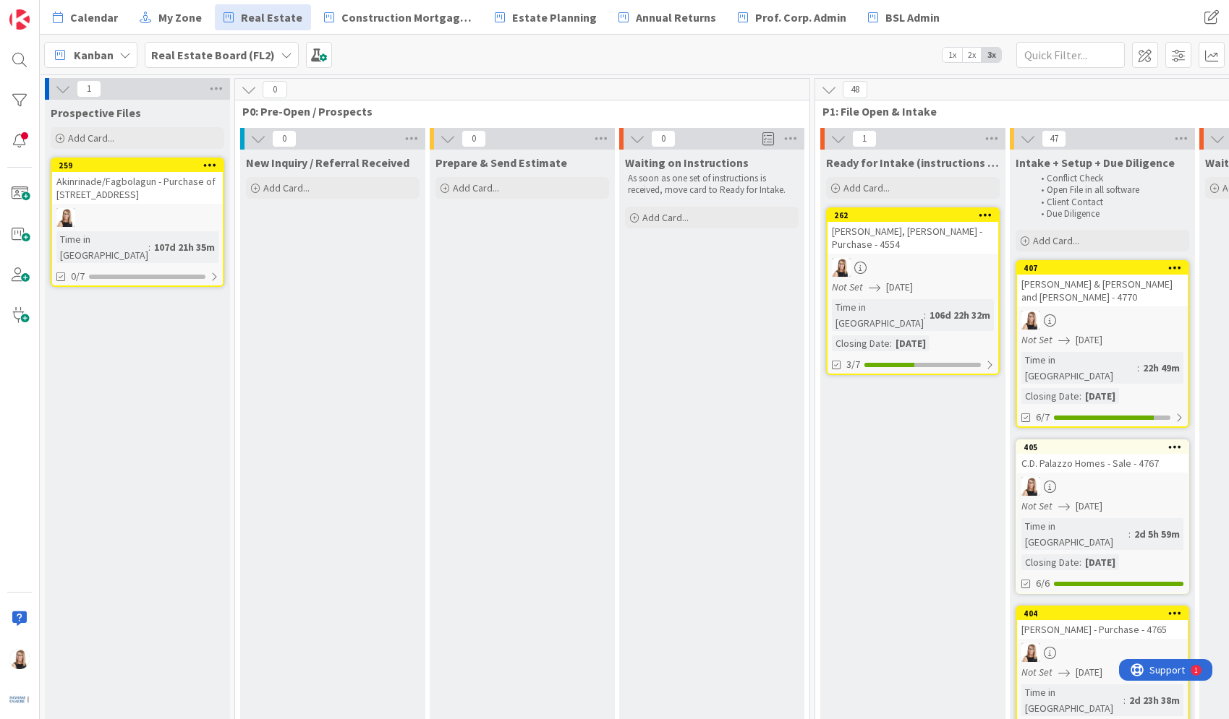
scroll to position [0, 3]
